Goal: Task Accomplishment & Management: Use online tool/utility

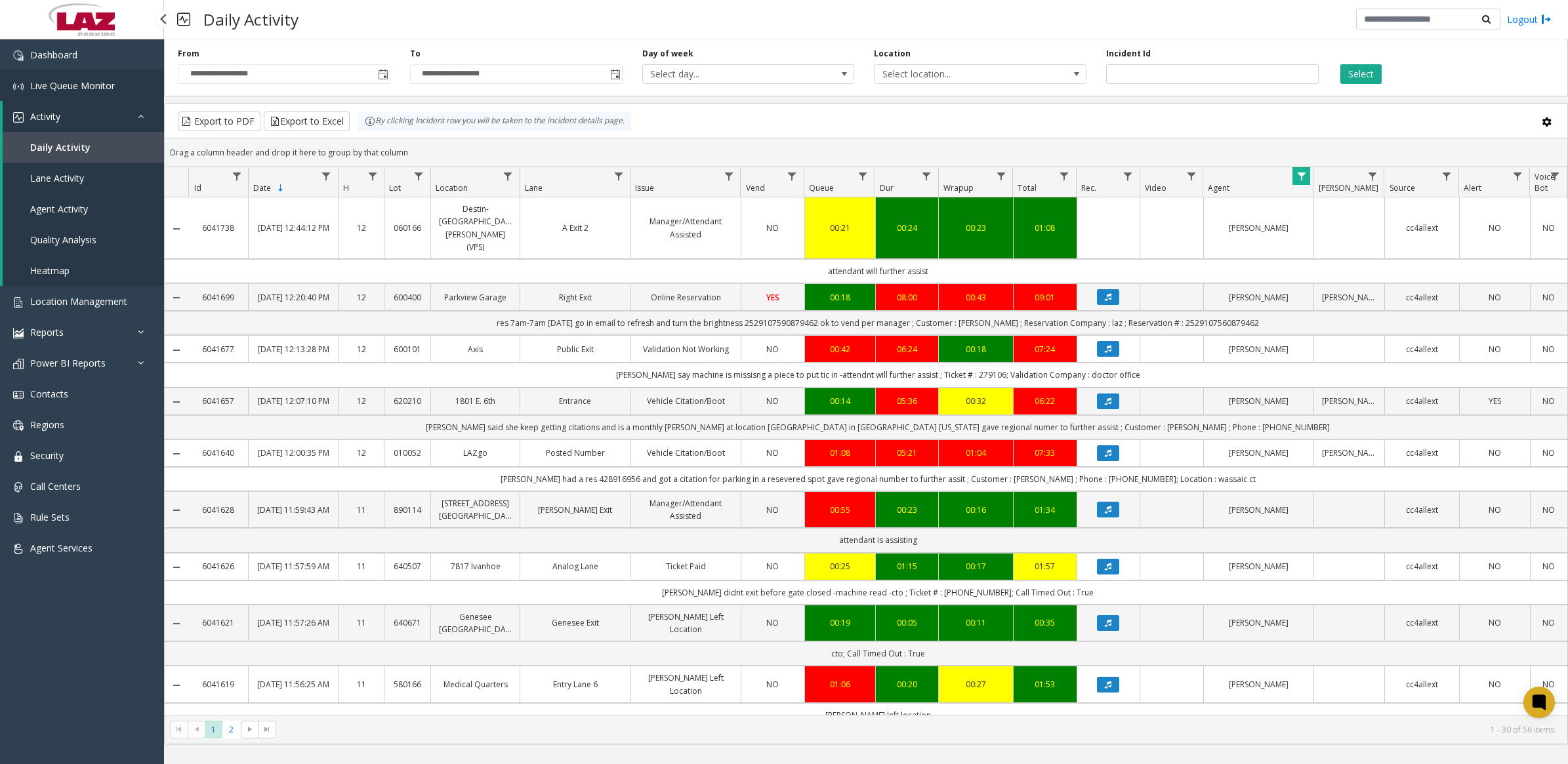
click at [83, 85] on span "Live Queue Monitor" at bounding box center [73, 86] width 84 height 13
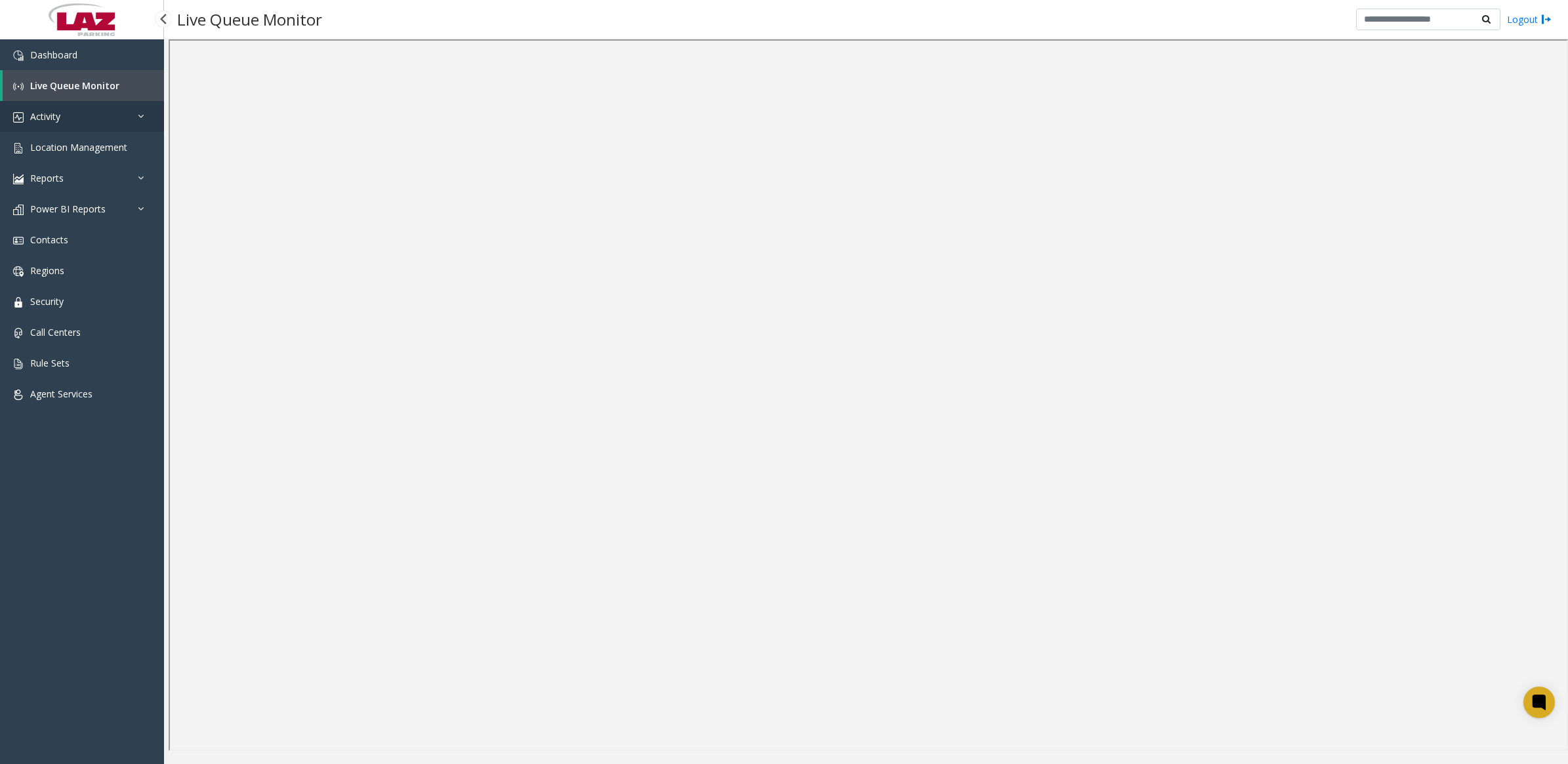
click at [74, 116] on link "Activity" at bounding box center [82, 116] width 164 height 31
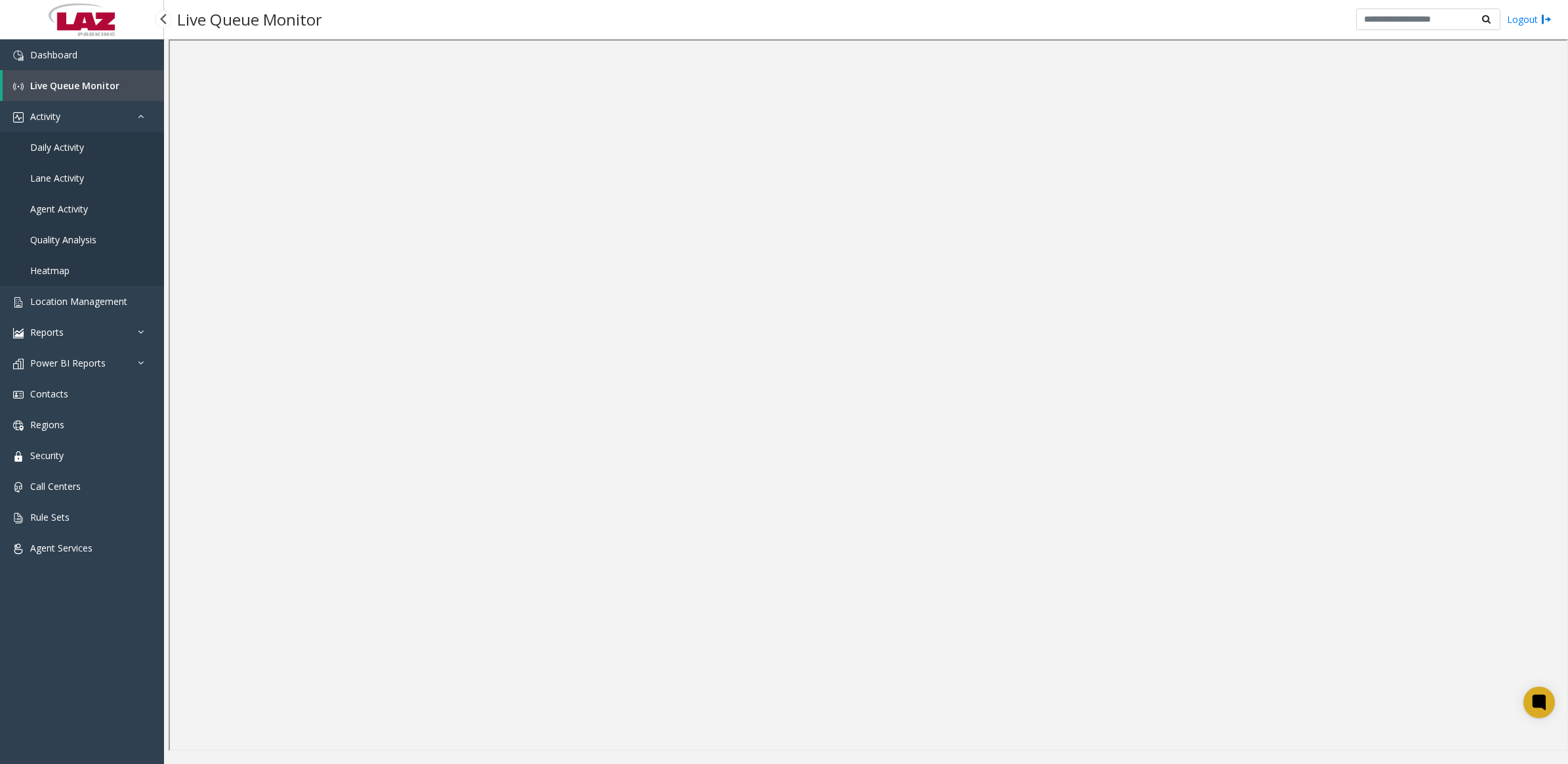
click at [73, 147] on span "Daily Activity" at bounding box center [57, 147] width 54 height 13
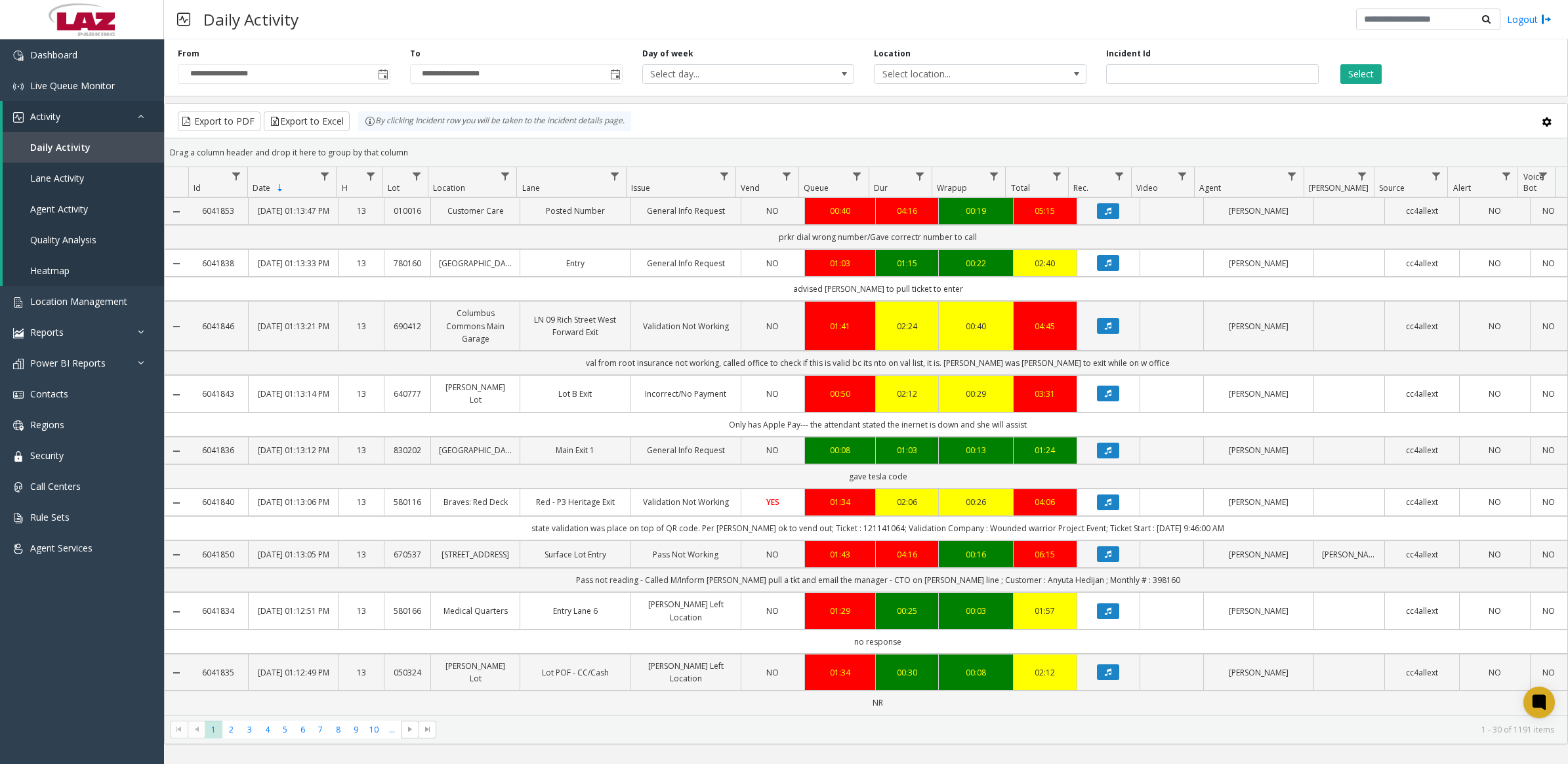
scroll to position [1182, 0]
click at [56, 50] on span "Dashboard" at bounding box center [53, 55] width 47 height 13
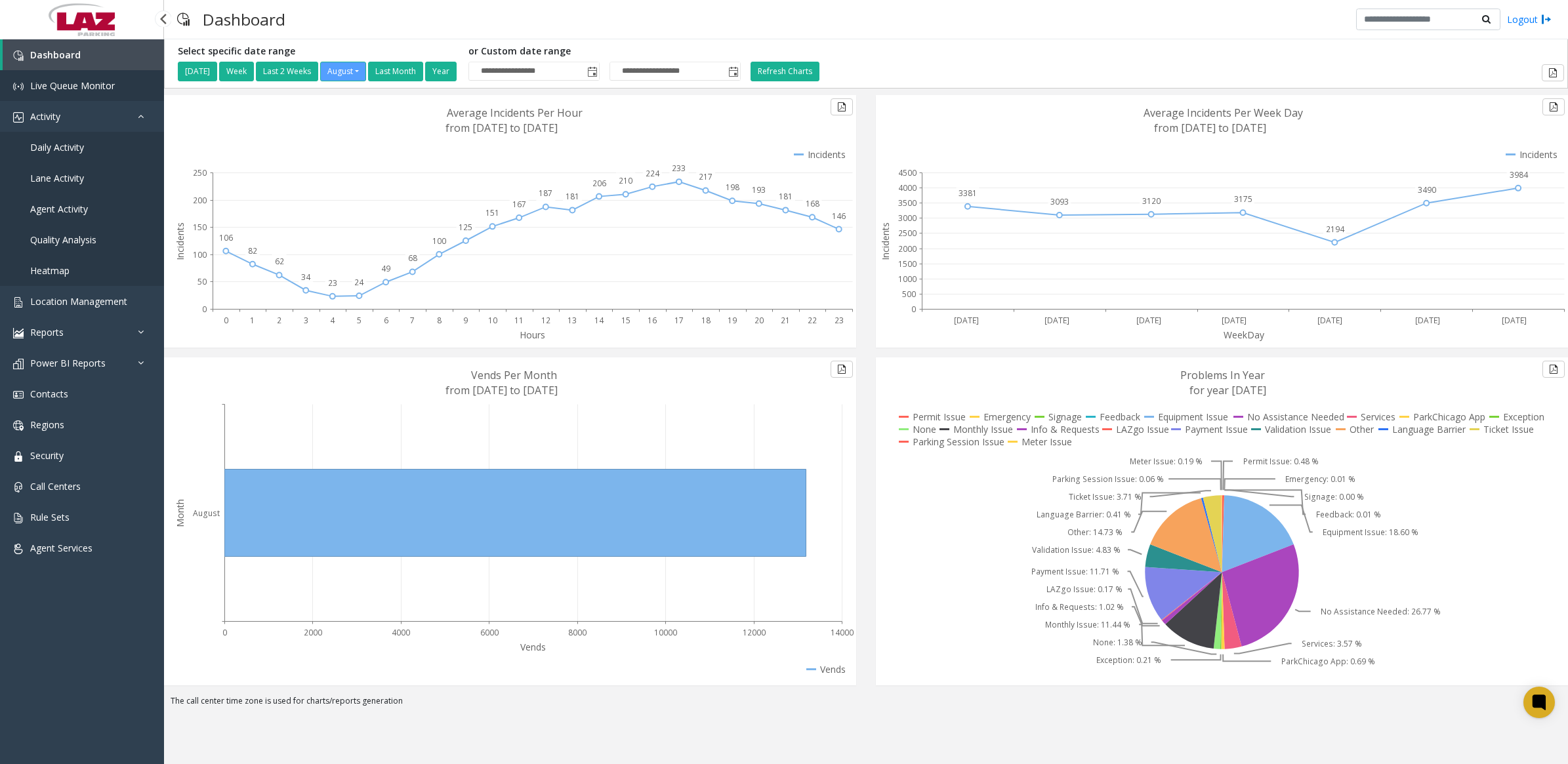
click at [61, 80] on span "Live Queue Monitor" at bounding box center [73, 86] width 84 height 13
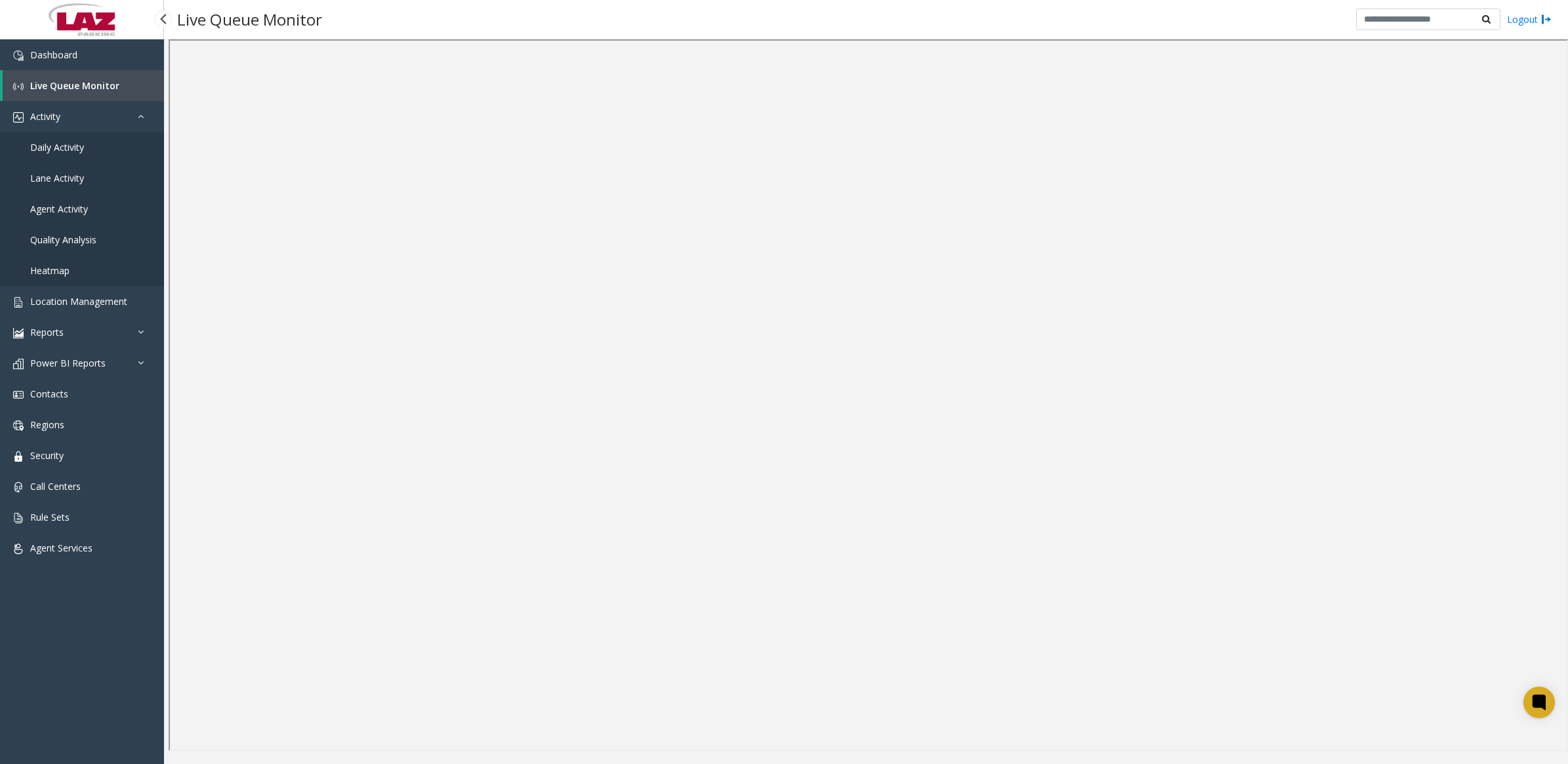
click at [68, 155] on link "Daily Activity" at bounding box center [82, 147] width 164 height 31
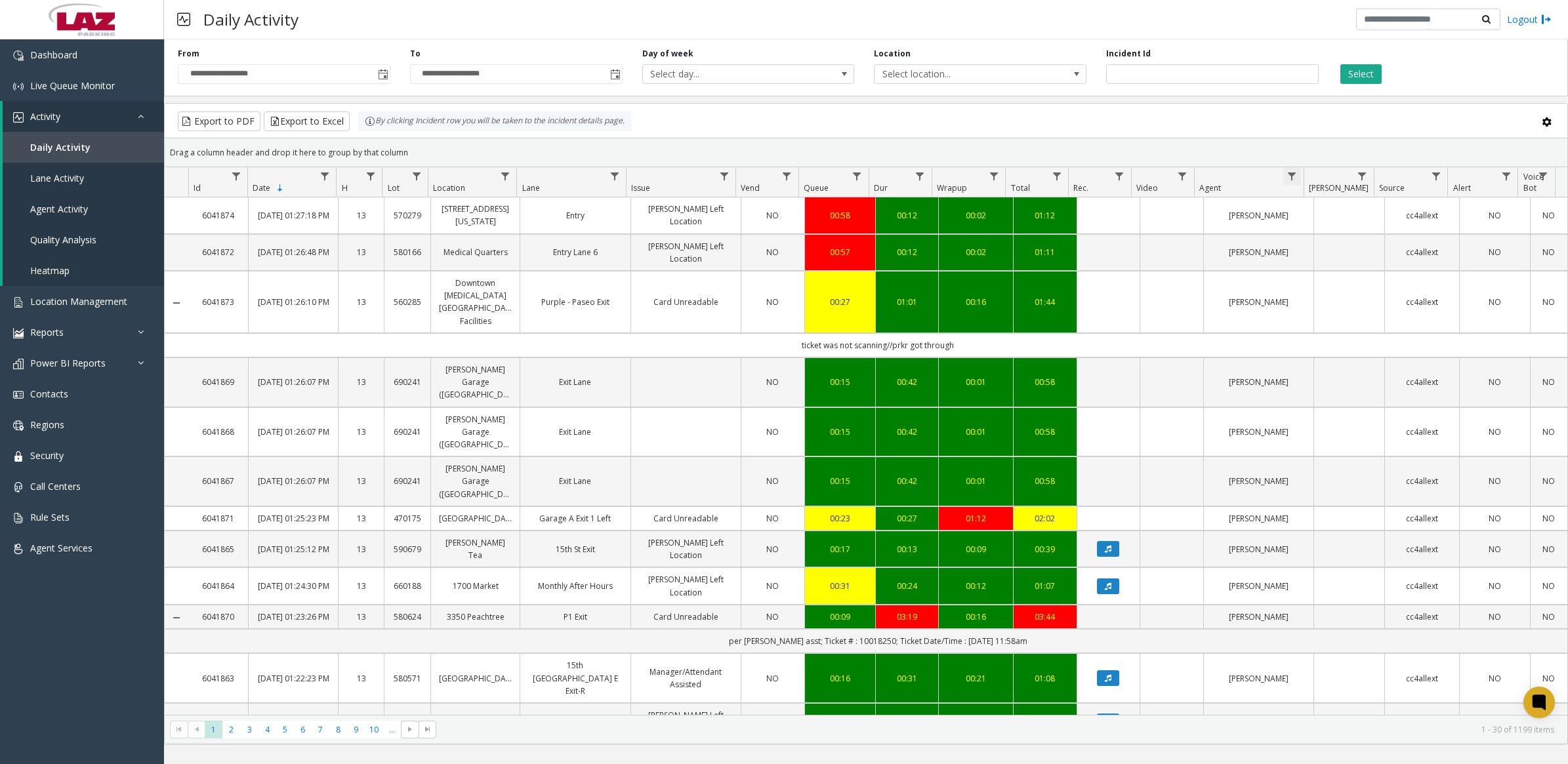
click at [1290, 171] on span "Data table" at bounding box center [1292, 176] width 10 height 10
click at [1334, 237] on input "Agent Filter" at bounding box center [1348, 233] width 112 height 22
type input "*****"
click button "Filter" at bounding box center [1378, 355] width 54 height 29
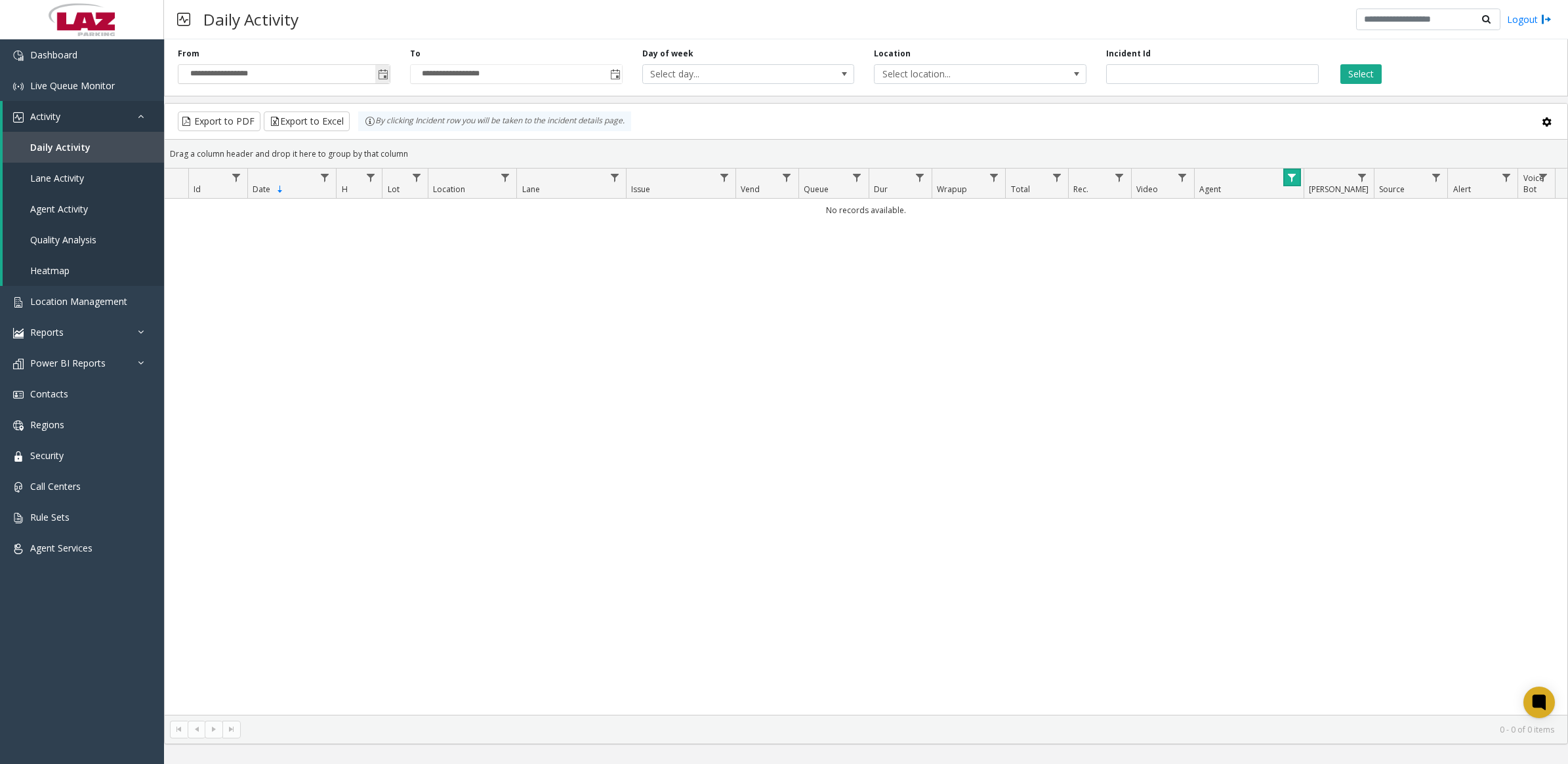
click at [384, 76] on span "Toggle popup" at bounding box center [382, 74] width 10 height 10
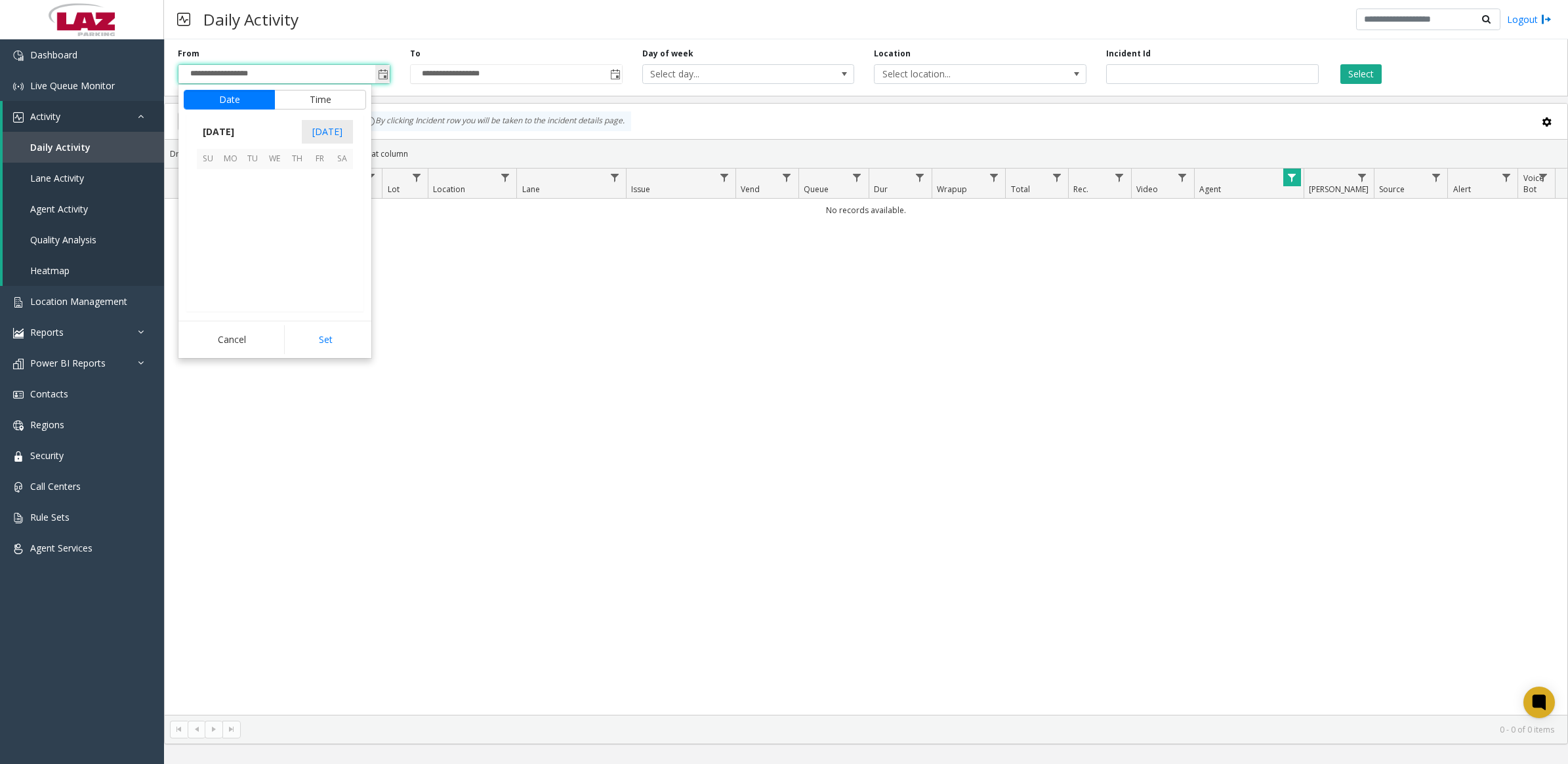
scroll to position [235220, 0]
drag, startPoint x: 273, startPoint y: 225, endPoint x: 355, endPoint y: 340, distance: 141.2
click at [273, 224] on span "13" at bounding box center [275, 225] width 22 height 22
click at [333, 348] on button "Set" at bounding box center [326, 339] width 83 height 29
type input "**********"
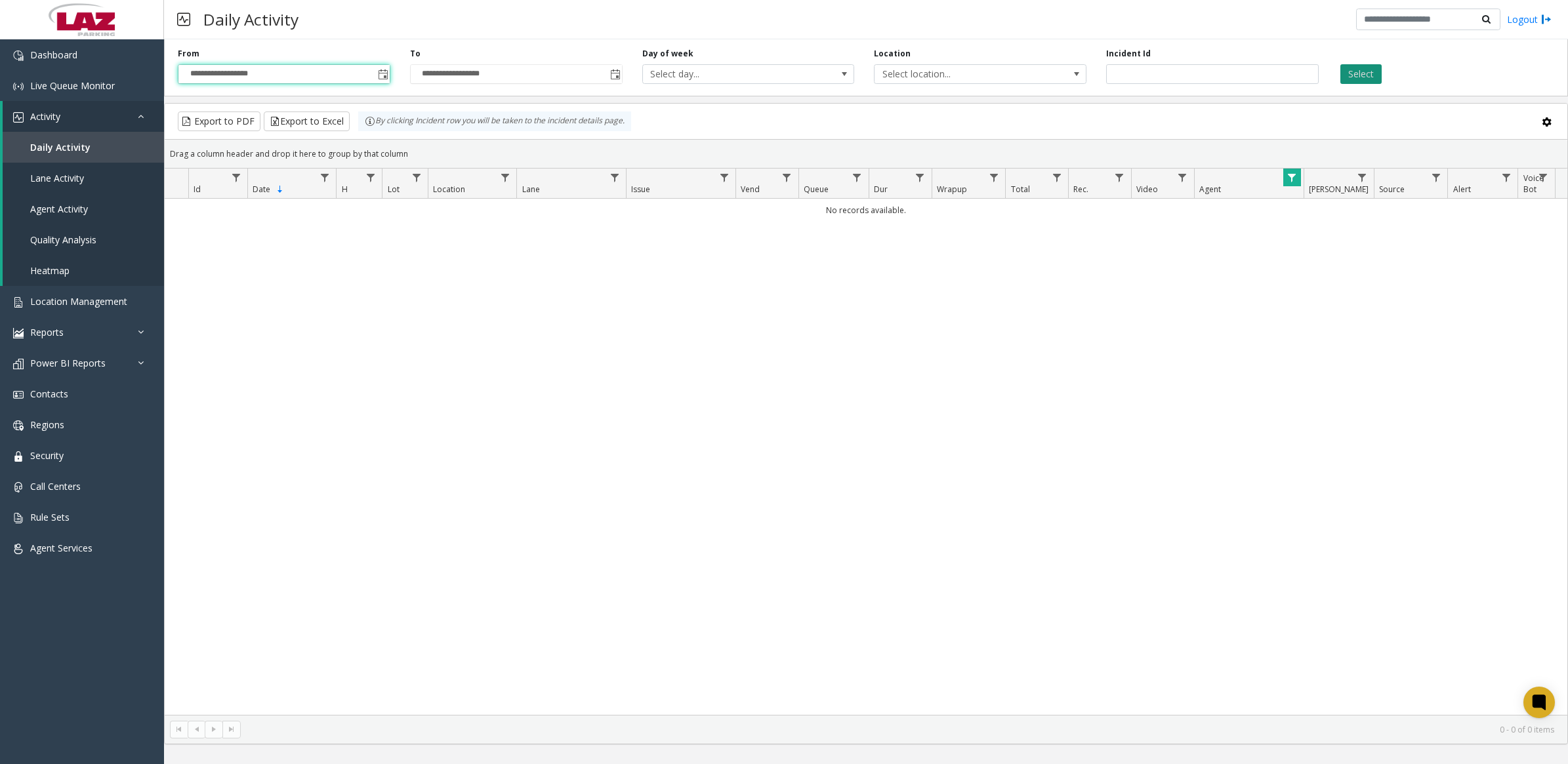
click at [1363, 76] on button "Select" at bounding box center [1362, 74] width 41 height 20
click at [1295, 172] on link "Data table" at bounding box center [1292, 178] width 18 height 18
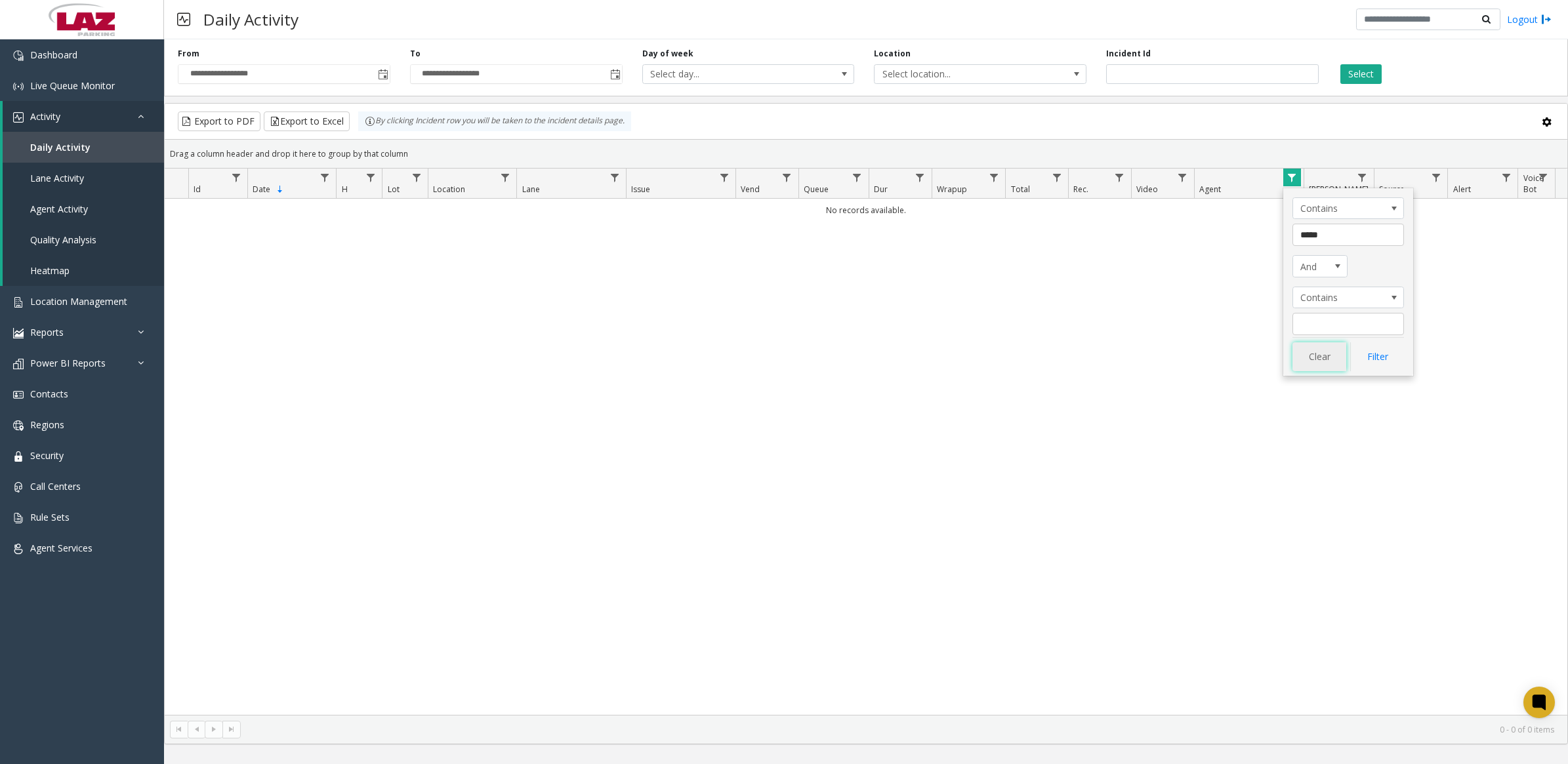
click at [1323, 359] on button "Clear" at bounding box center [1319, 357] width 54 height 29
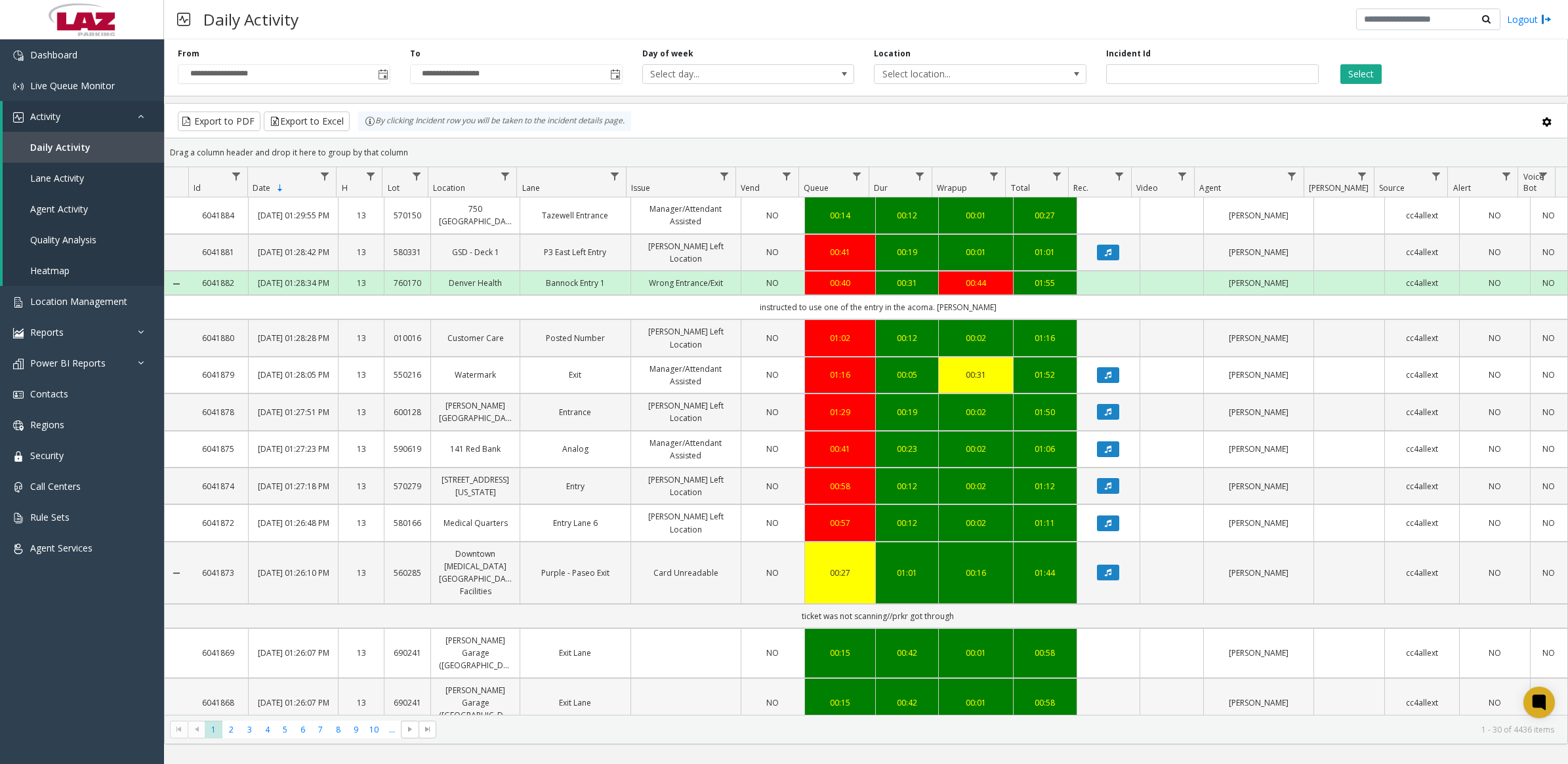
scroll to position [164, 0]
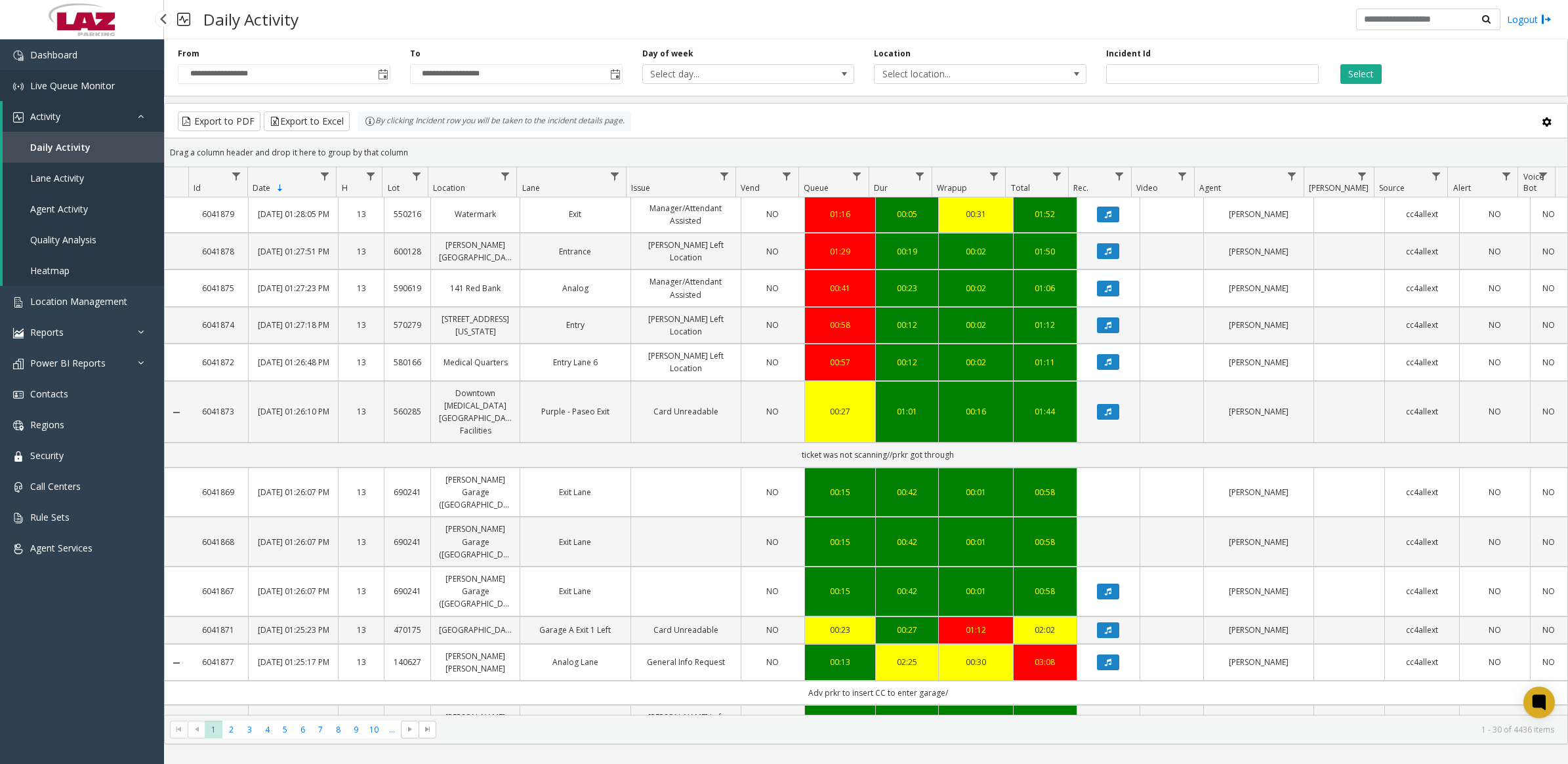
click at [48, 87] on span "Live Queue Monitor" at bounding box center [73, 86] width 84 height 13
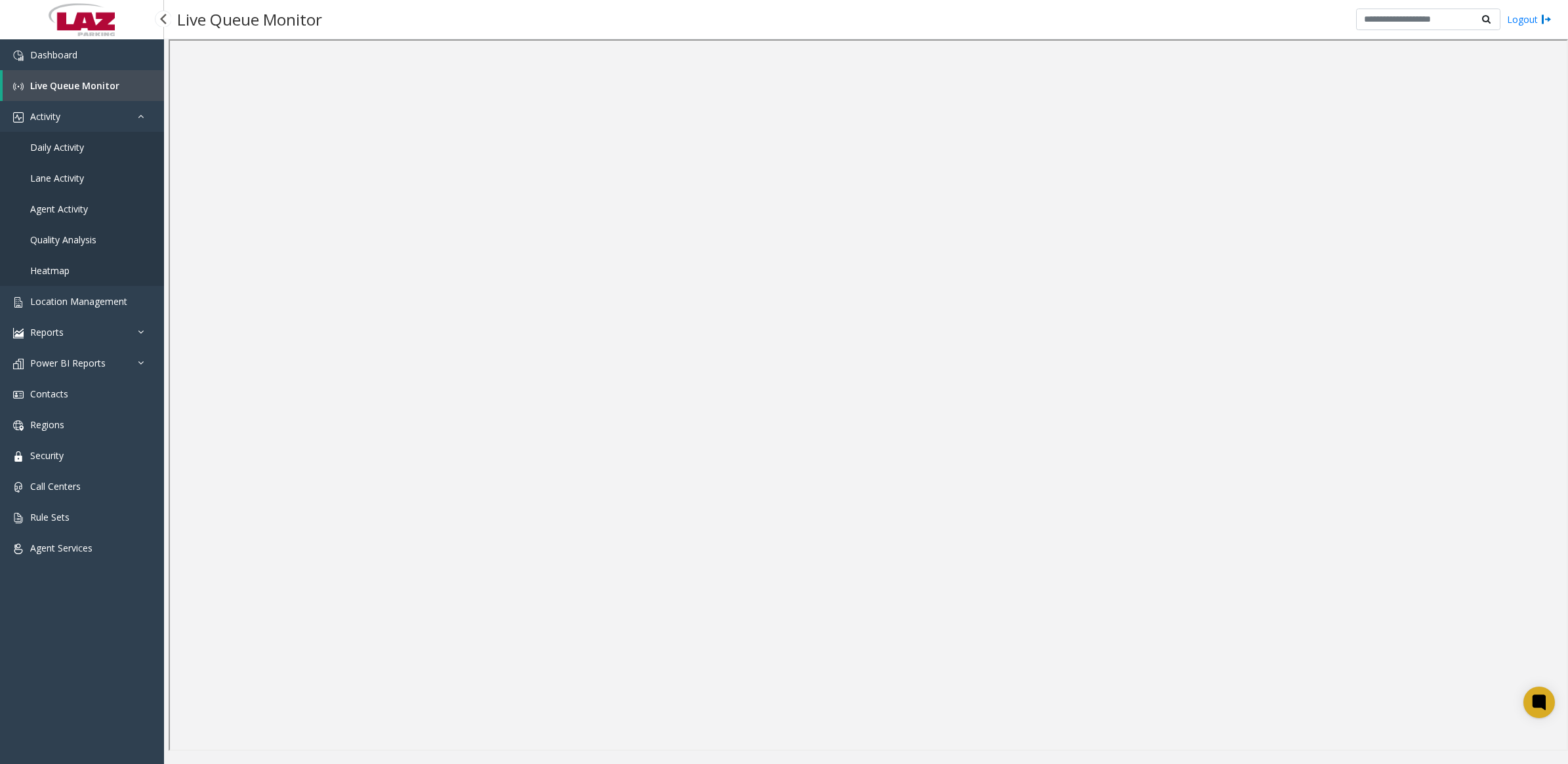
click at [73, 151] on span "Daily Activity" at bounding box center [57, 147] width 54 height 13
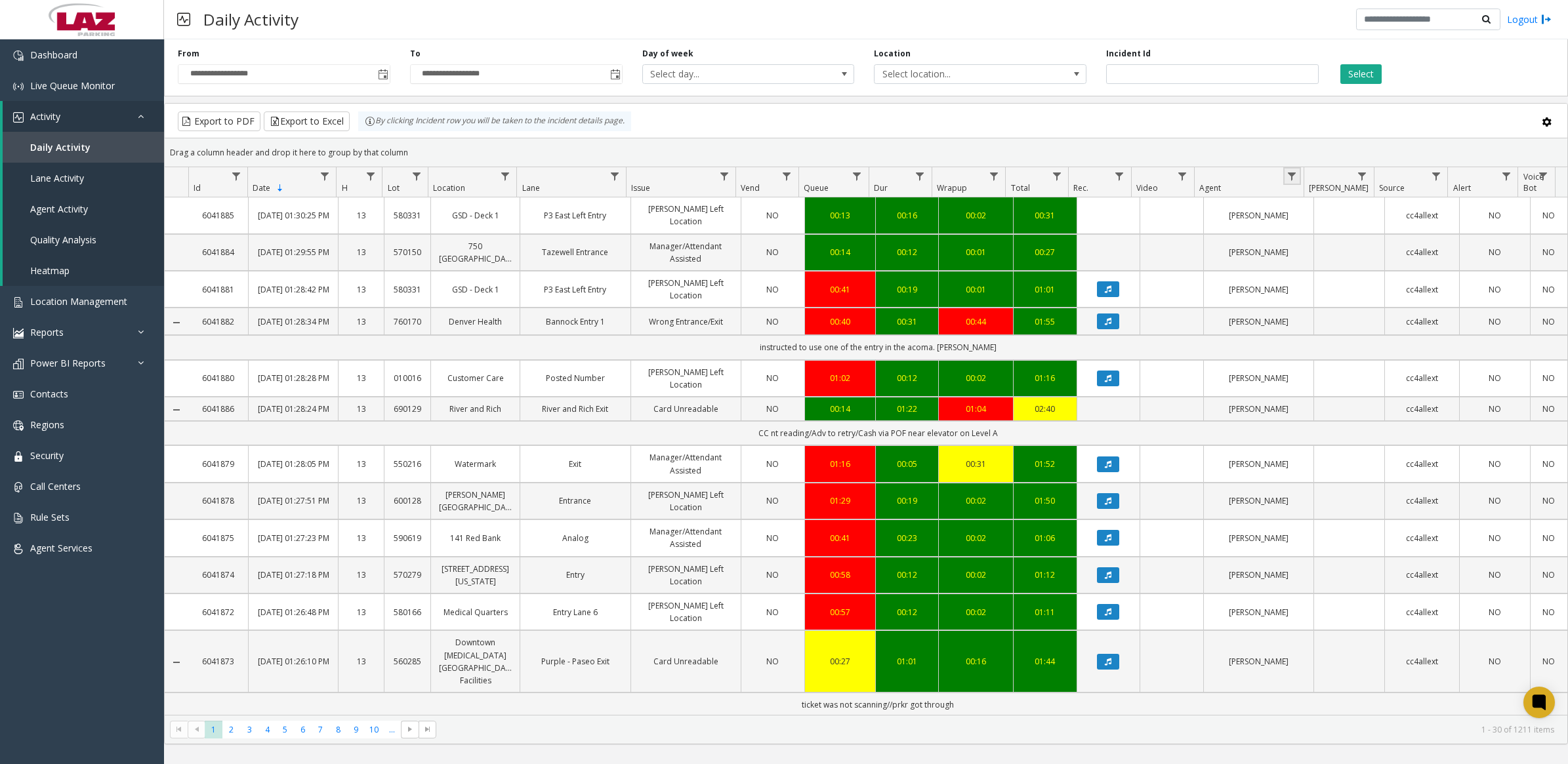
click at [1291, 170] on link "Data table" at bounding box center [1292, 176] width 18 height 18
click at [1311, 241] on input "Agent Filter" at bounding box center [1348, 233] width 112 height 22
type input "******"
click at [1363, 359] on button "Filter" at bounding box center [1378, 355] width 54 height 29
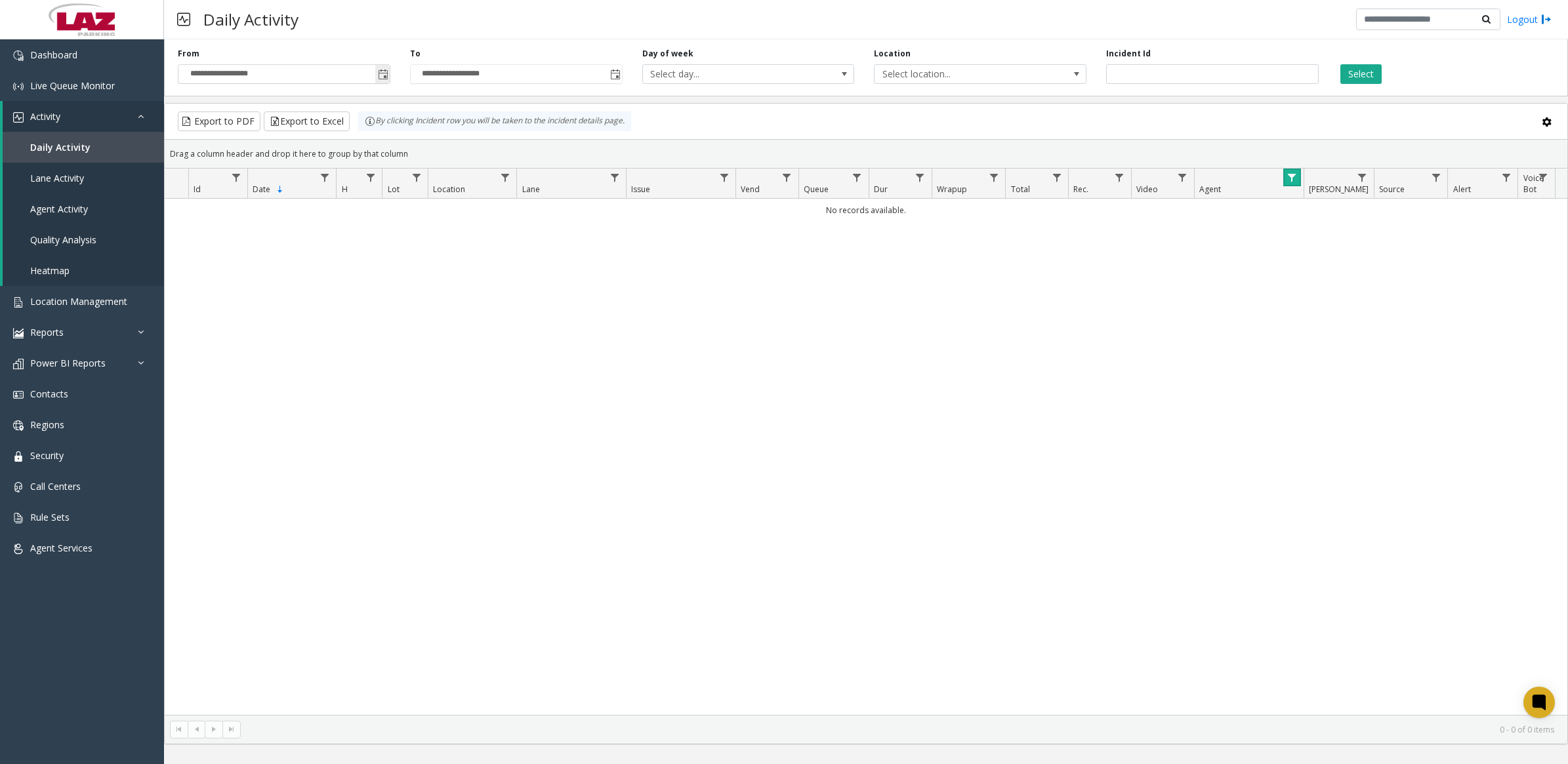
click at [388, 76] on span "Toggle popup" at bounding box center [382, 74] width 10 height 10
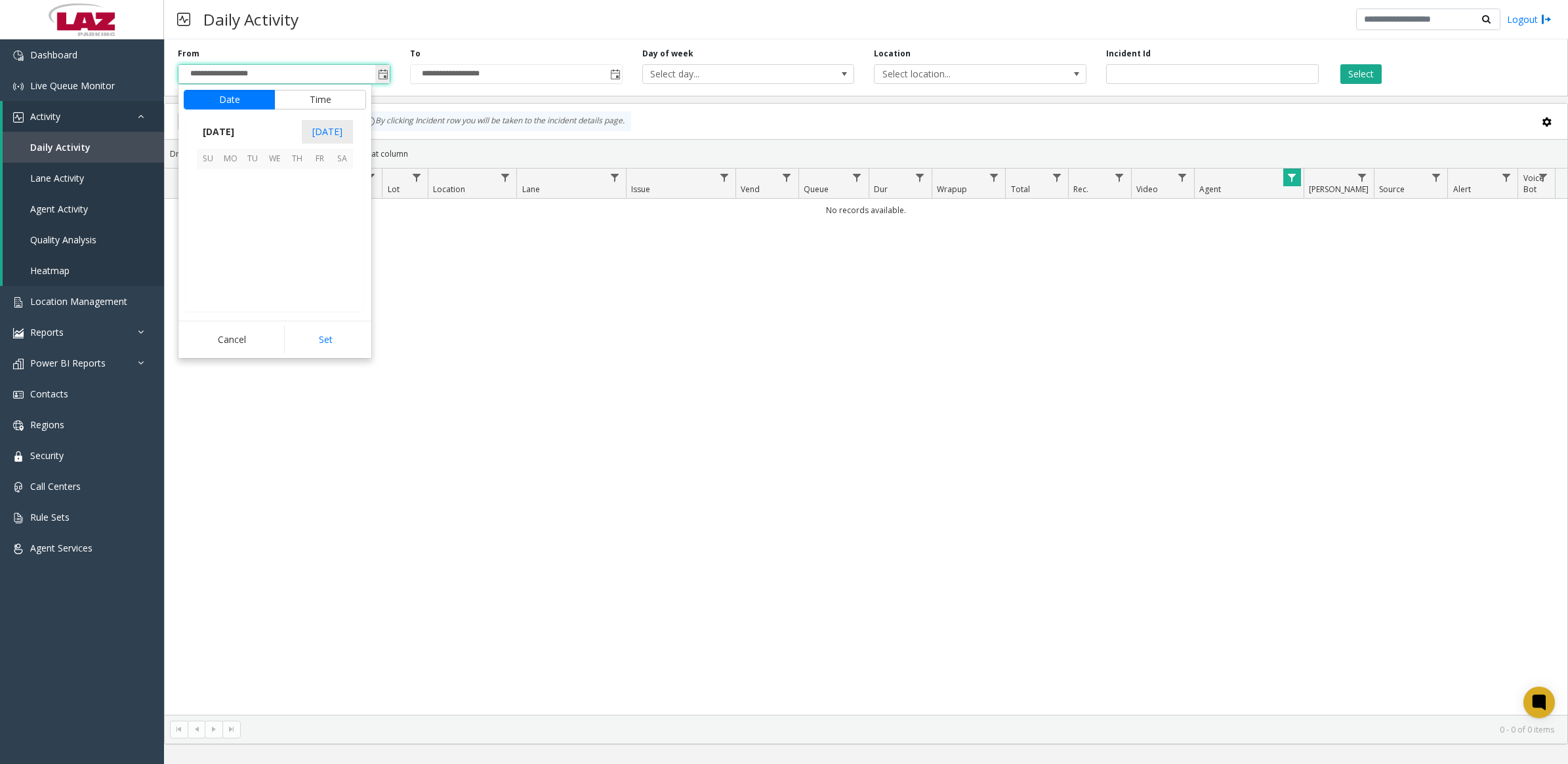
scroll to position [235220, 0]
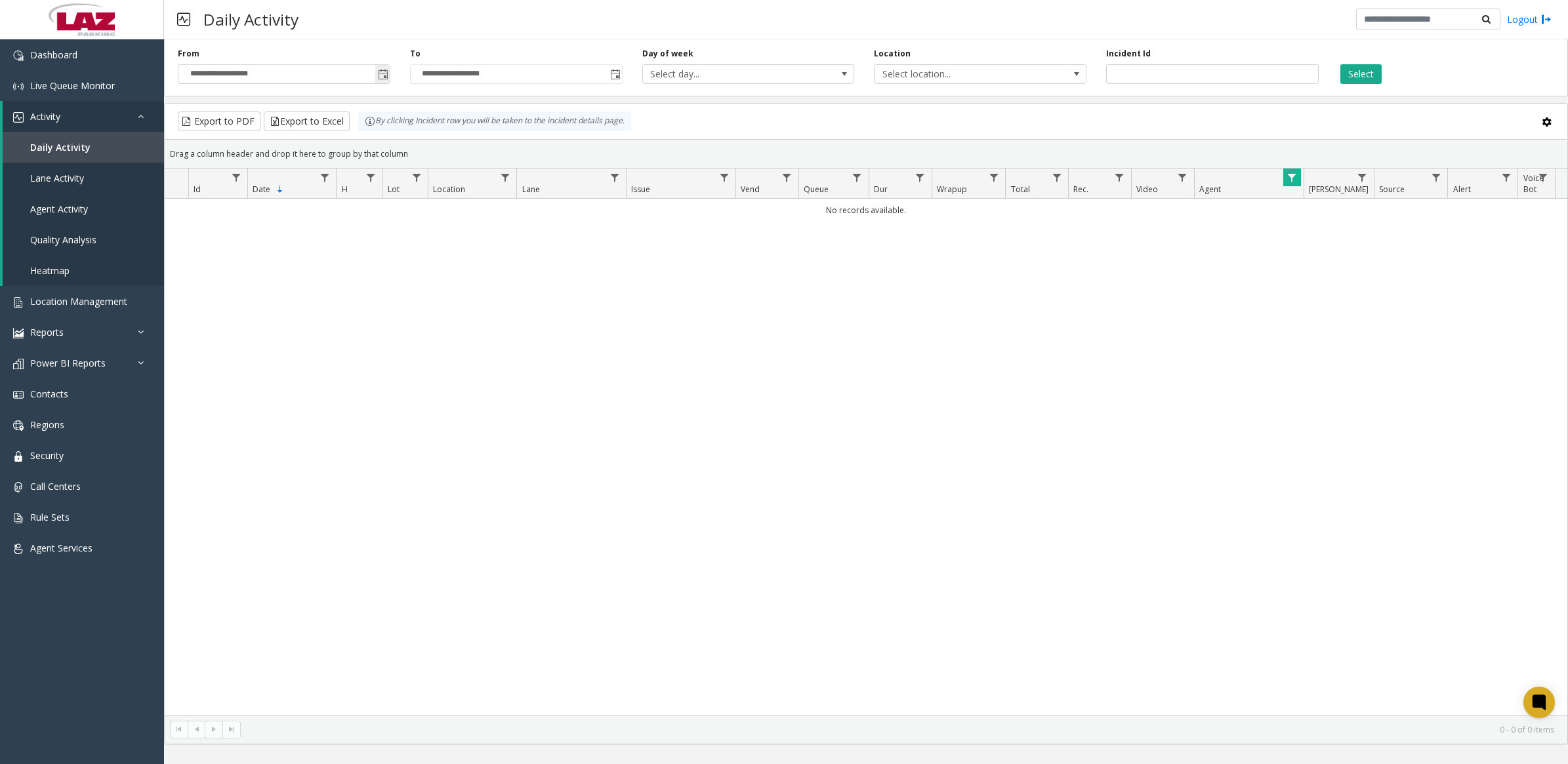
click at [381, 80] on span "Toggle popup" at bounding box center [382, 74] width 10 height 10
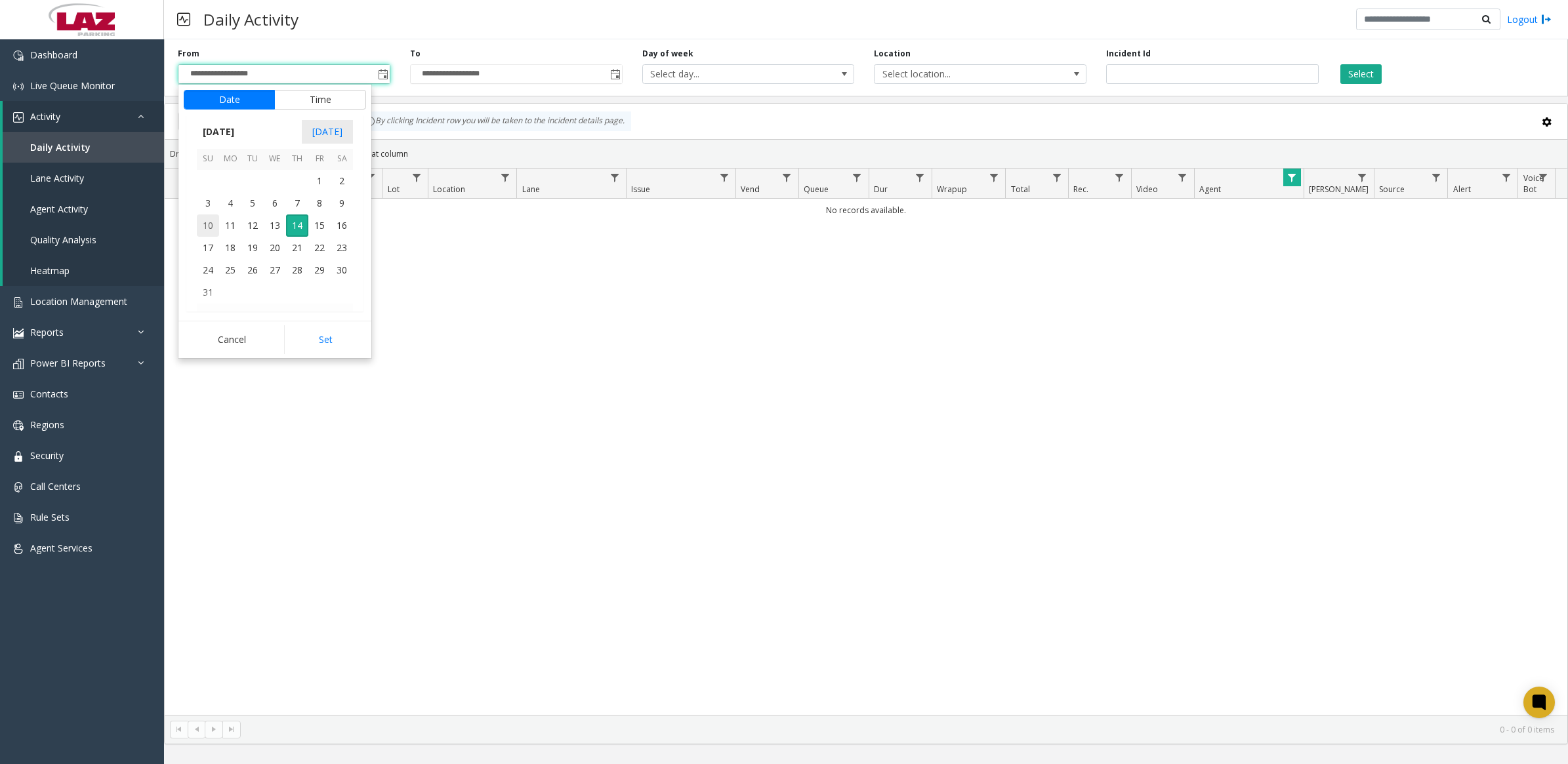
click at [209, 227] on span "10" at bounding box center [208, 225] width 22 height 22
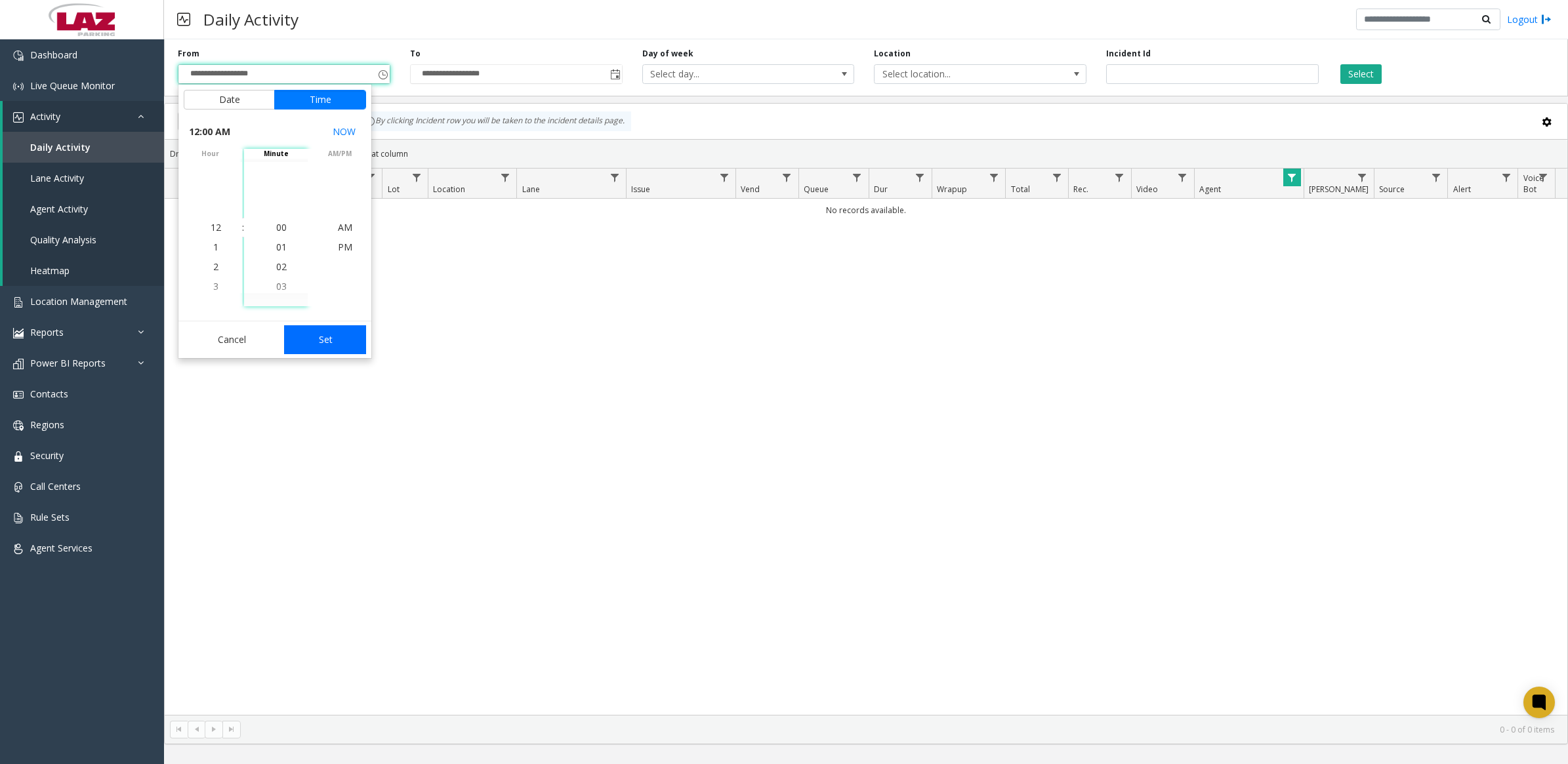
click at [312, 350] on button "Set" at bounding box center [326, 339] width 83 height 29
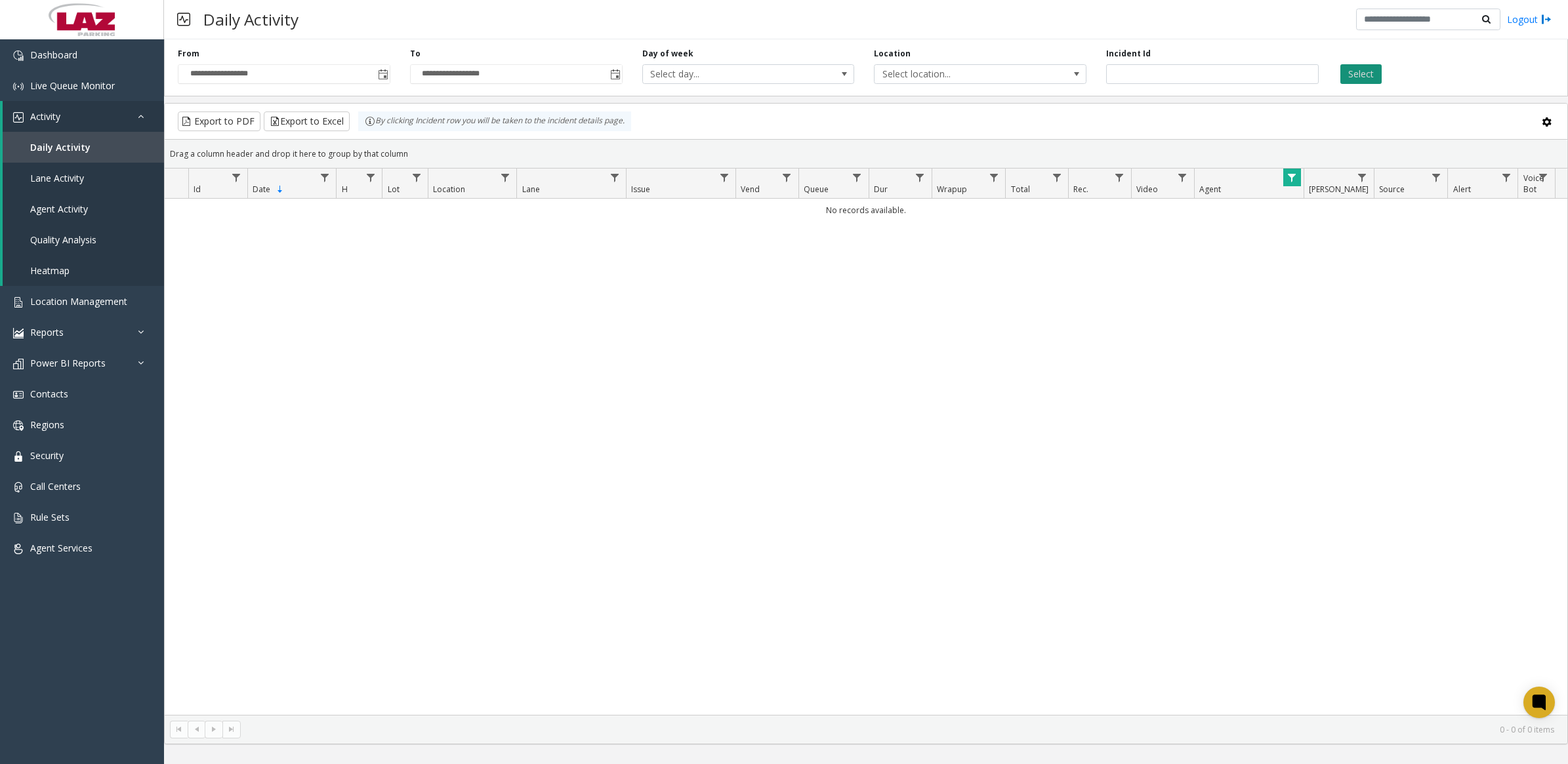
click at [1359, 79] on button "Select" at bounding box center [1362, 74] width 41 height 20
click at [1296, 175] on span "Data table" at bounding box center [1292, 178] width 10 height 10
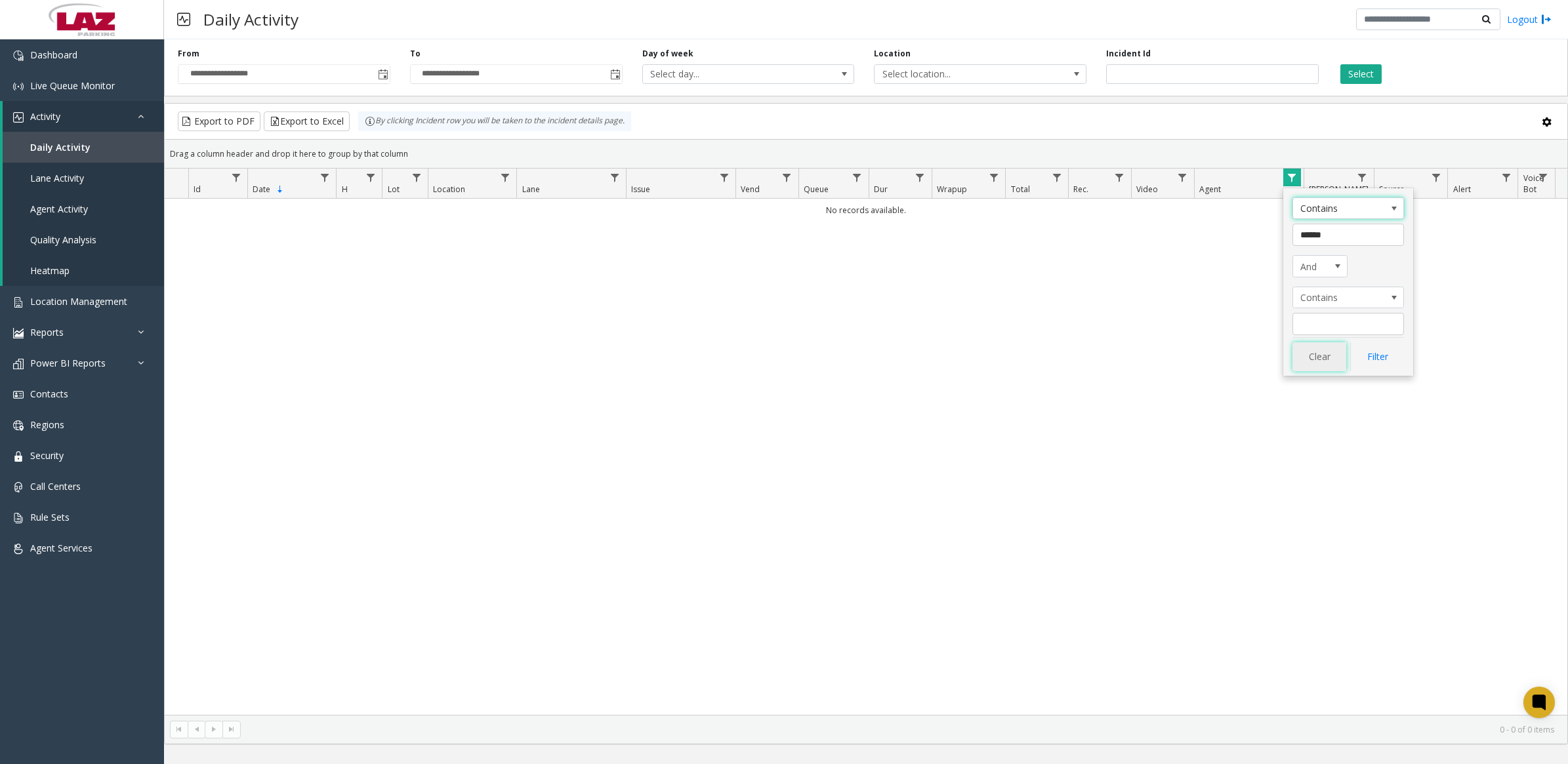
click at [1343, 364] on button "Clear" at bounding box center [1319, 357] width 54 height 29
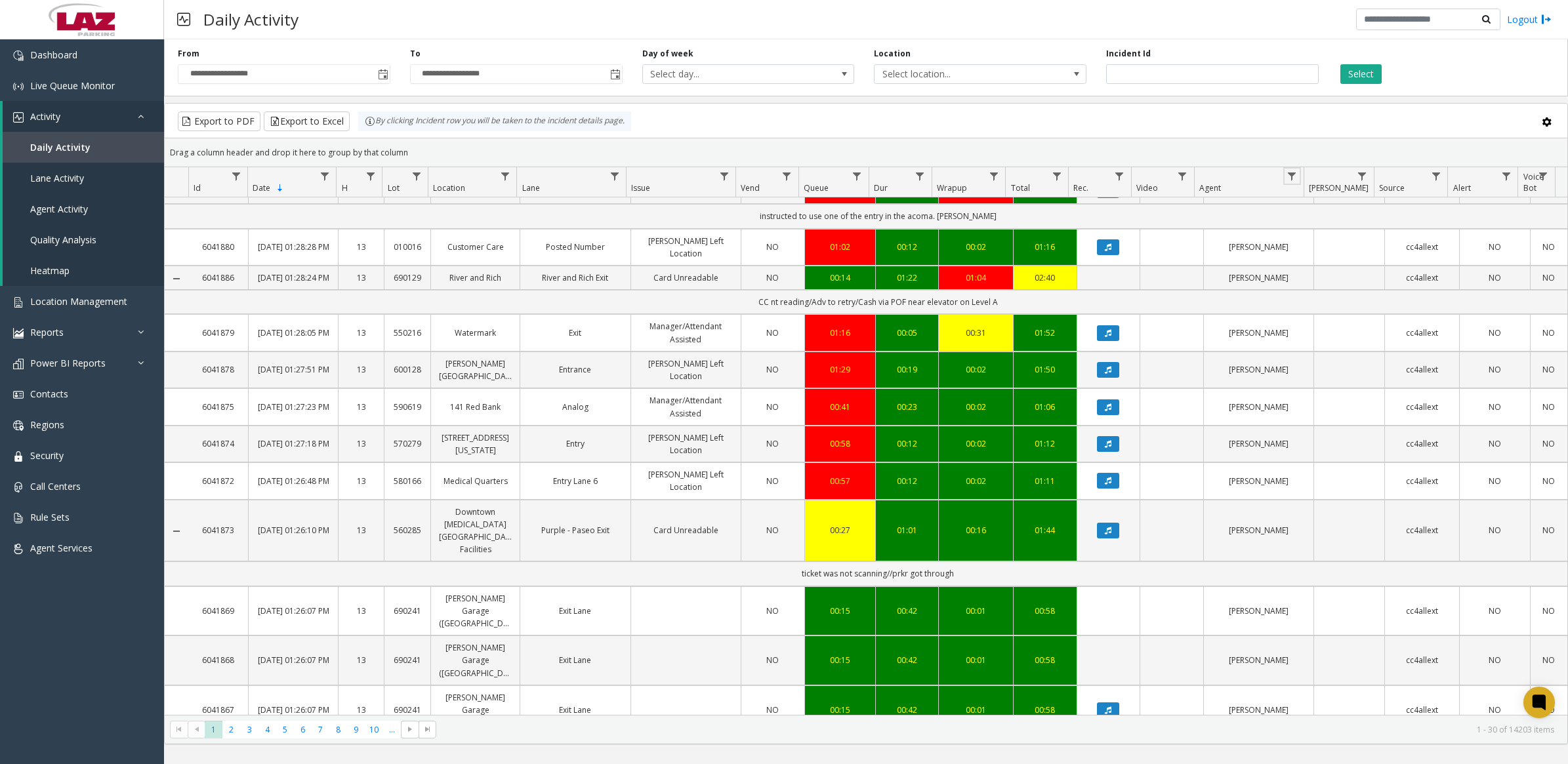
scroll to position [492, 0]
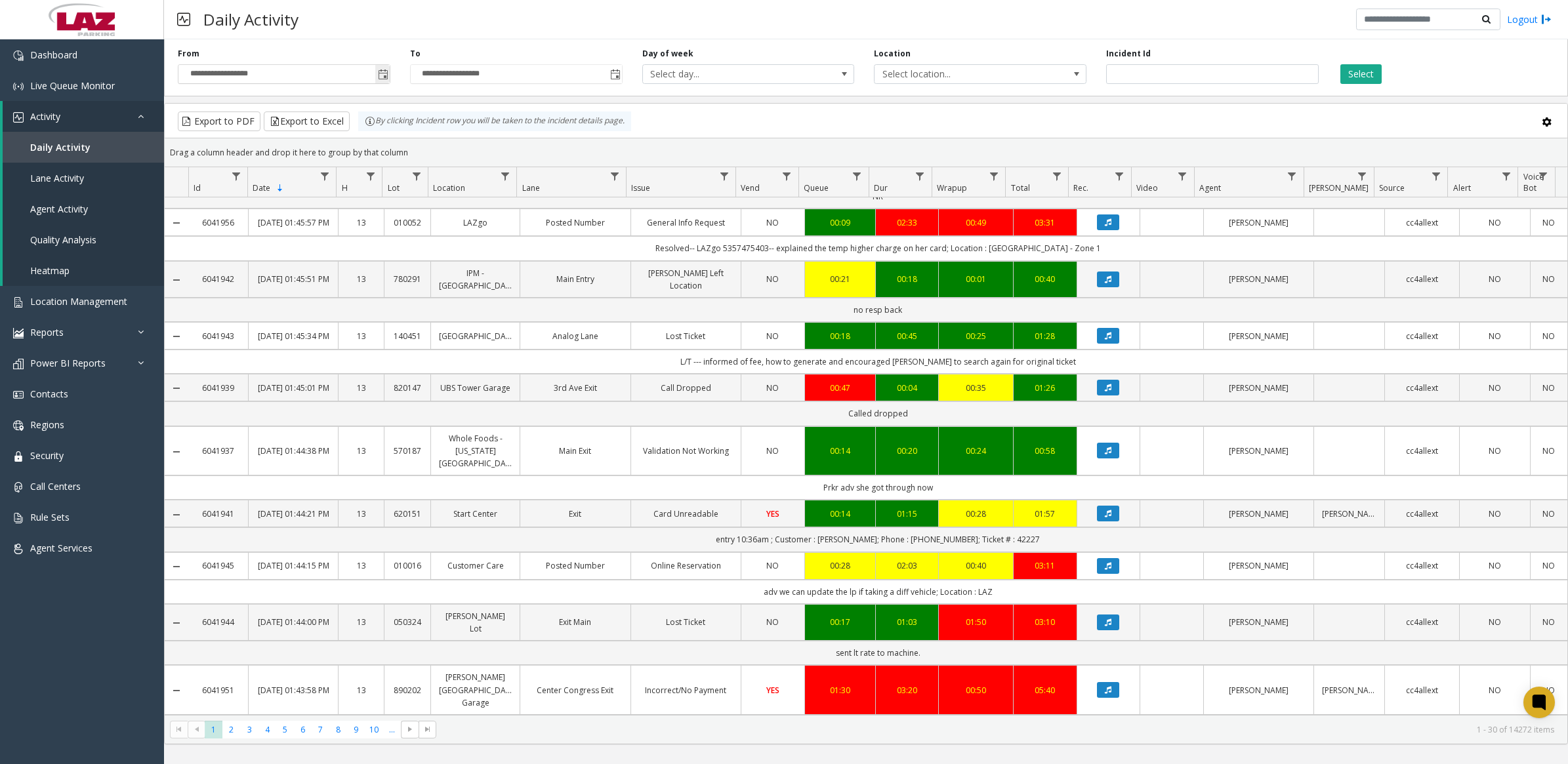
click at [280, 76] on input "**********" at bounding box center [284, 74] width 211 height 18
click at [373, 79] on input "**********" at bounding box center [284, 74] width 211 height 18
click at [381, 76] on span "Toggle popup" at bounding box center [382, 74] width 10 height 10
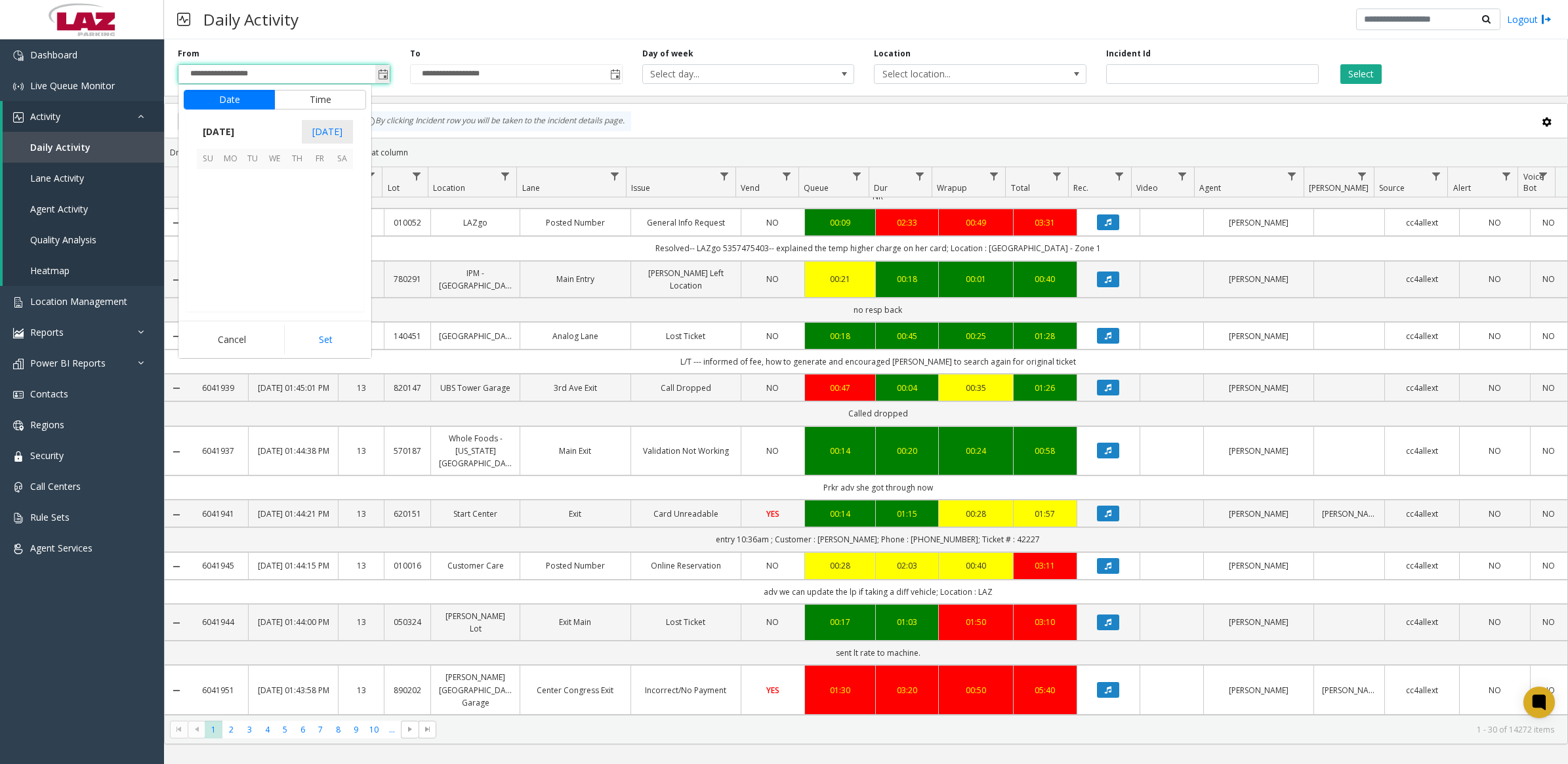
scroll to position [235220, 0]
click at [249, 206] on span "5" at bounding box center [253, 203] width 22 height 22
click at [319, 345] on button "Set" at bounding box center [326, 339] width 83 height 29
type input "**********"
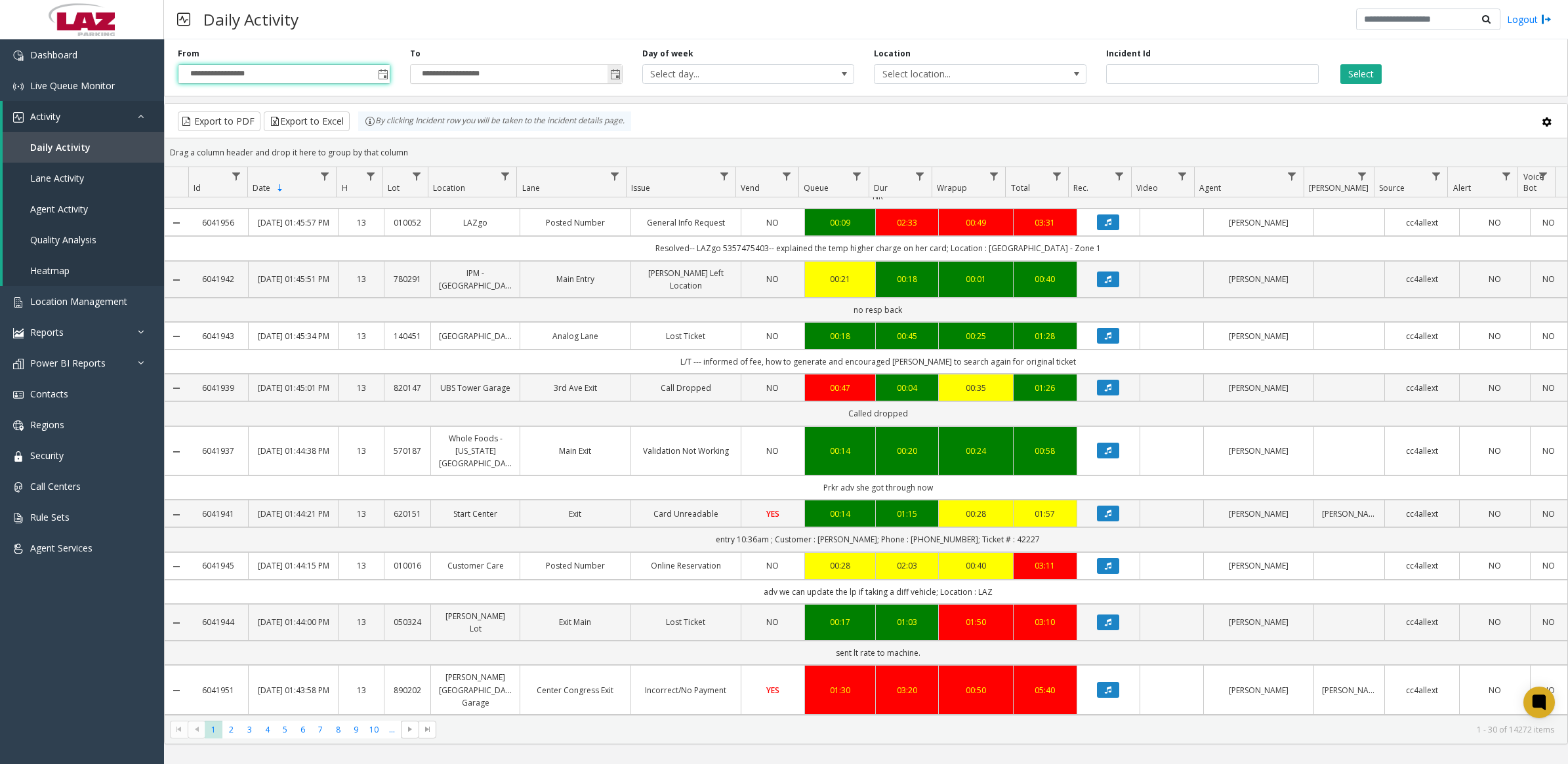
click at [613, 71] on span "Toggle popup" at bounding box center [615, 74] width 10 height 10
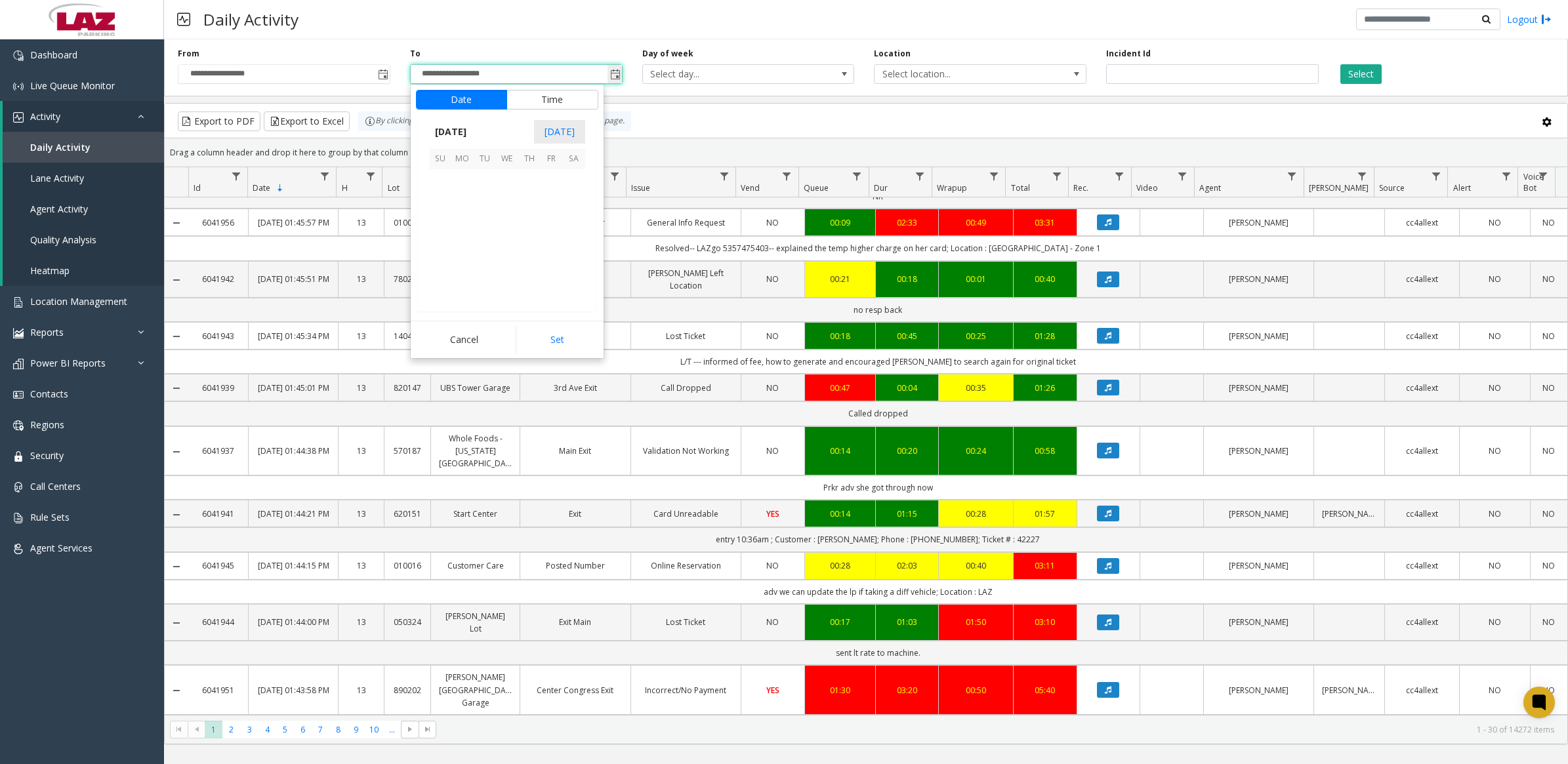
scroll to position [20, 0]
click at [489, 205] on span "5" at bounding box center [485, 203] width 22 height 22
click at [566, 338] on button "Set" at bounding box center [557, 339] width 83 height 29
type input "**********"
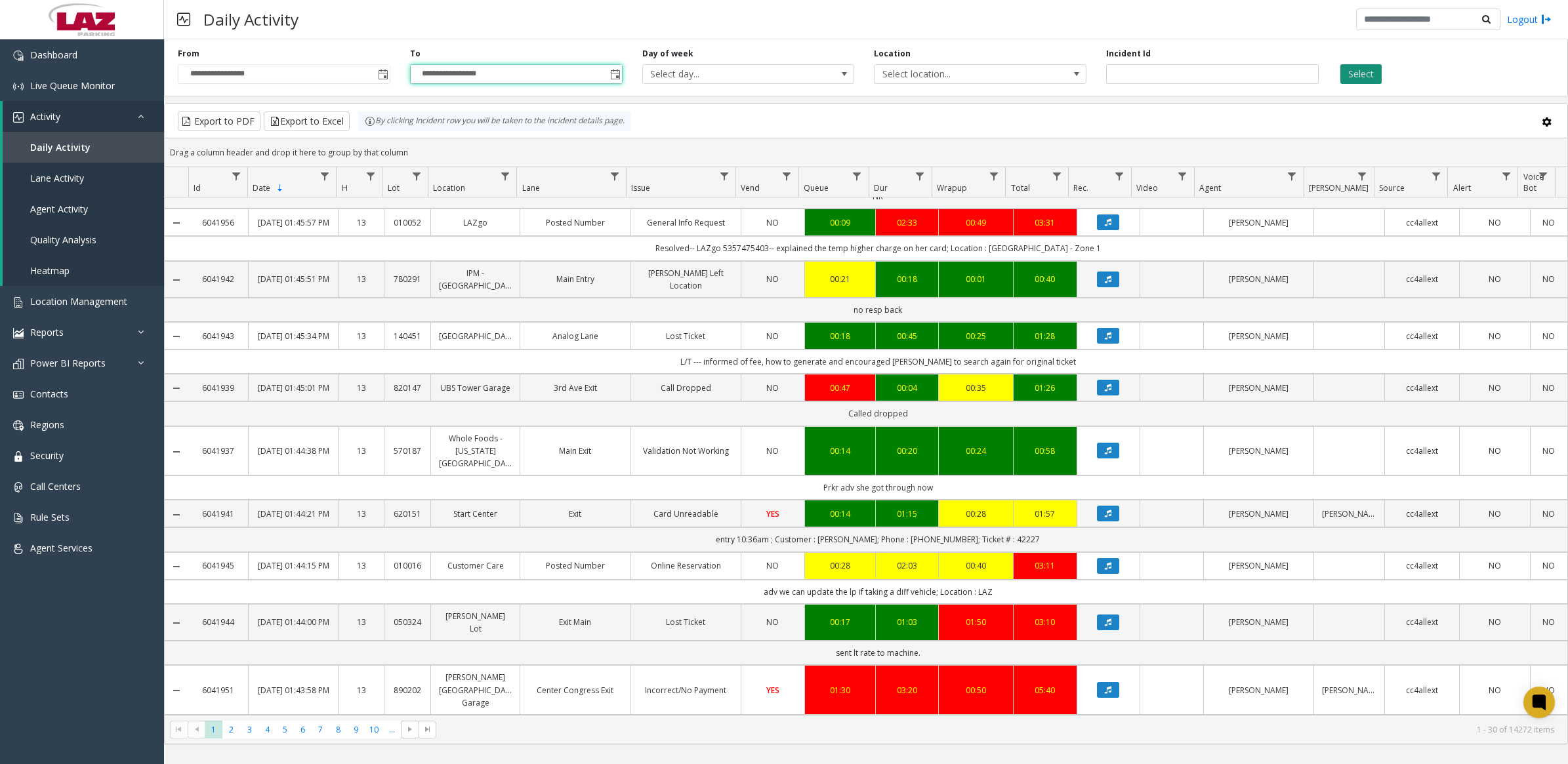
click at [1374, 72] on button "Select" at bounding box center [1362, 74] width 41 height 20
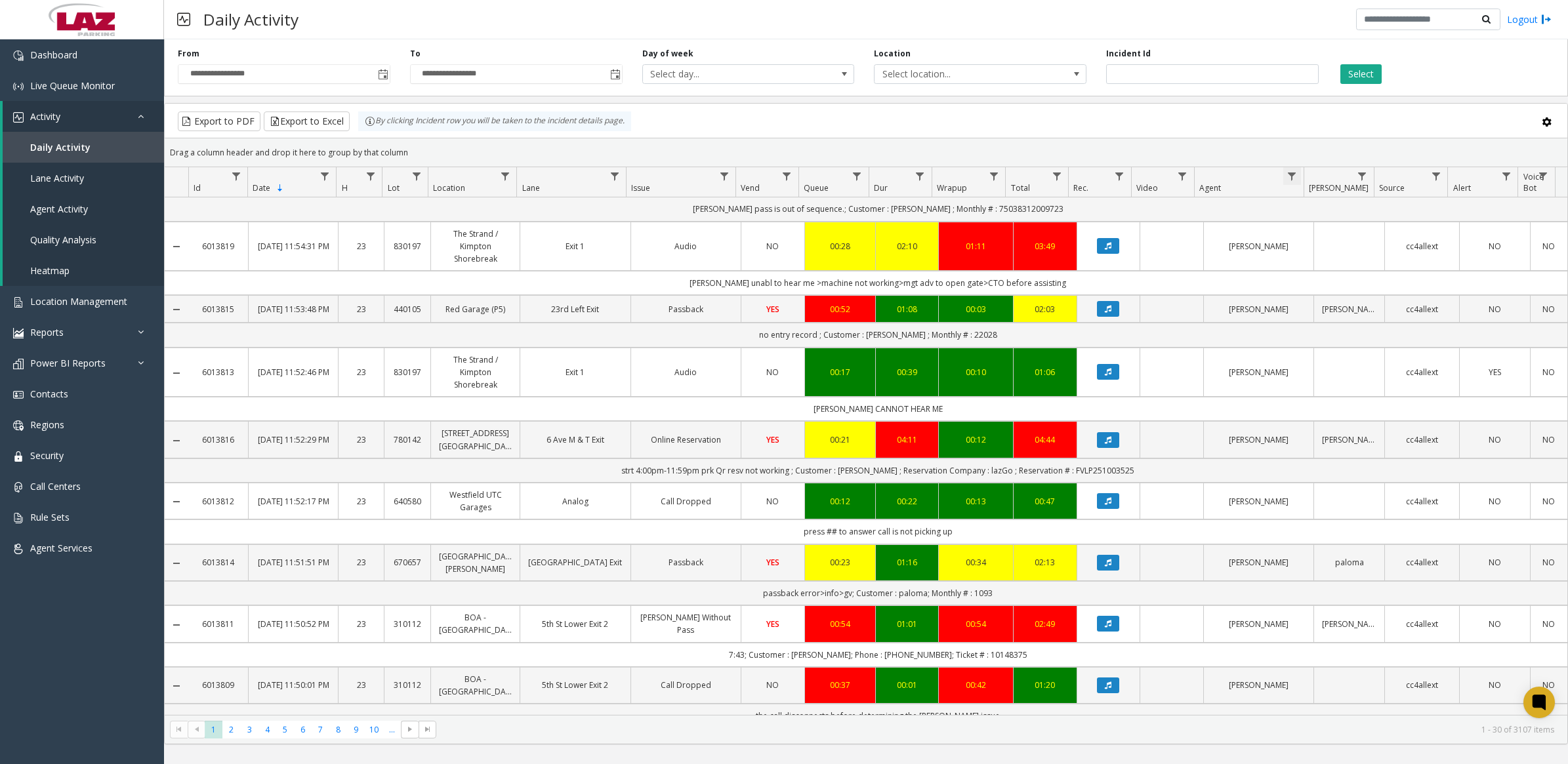
click at [1290, 174] on span "Data table" at bounding box center [1292, 176] width 10 height 10
click at [1320, 238] on input "Agent Filter" at bounding box center [1348, 233] width 112 height 22
type input "***"
click button "Filter" at bounding box center [1378, 355] width 54 height 29
